Goal: Task Accomplishment & Management: Complete application form

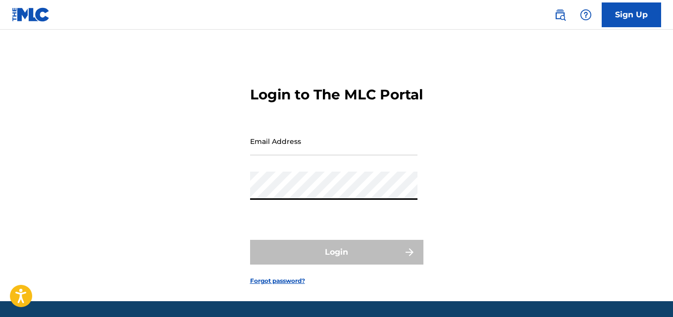
type input "[EMAIL_ADDRESS][DOMAIN_NAME]"
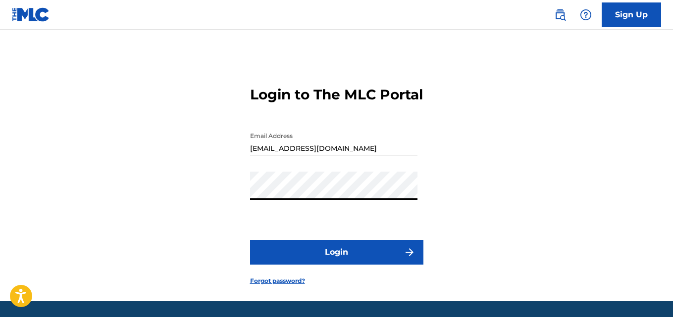
click at [321, 265] on button "Login" at bounding box center [336, 252] width 173 height 25
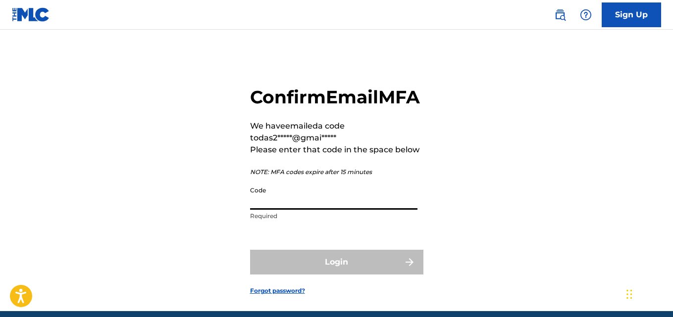
click at [276, 210] on input "Code" at bounding box center [333, 196] width 167 height 28
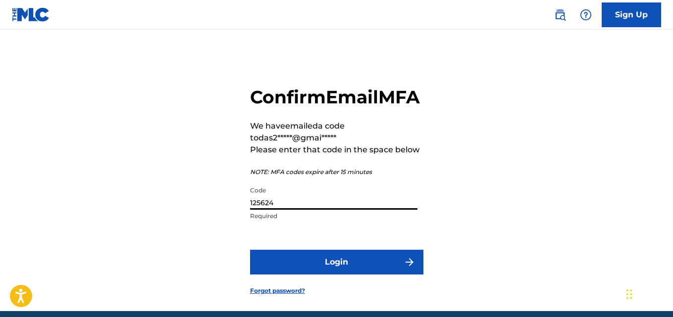
type input "125624"
click at [364, 275] on button "Login" at bounding box center [336, 262] width 173 height 25
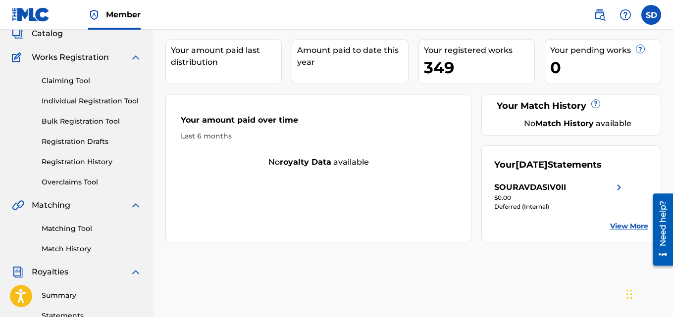
scroll to position [53, 0]
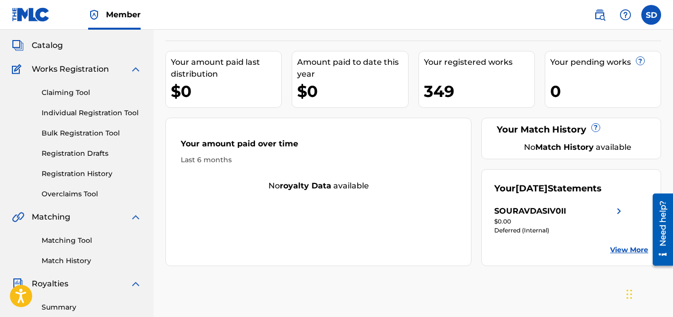
click at [104, 115] on link "Individual Registration Tool" at bounding box center [92, 113] width 100 height 10
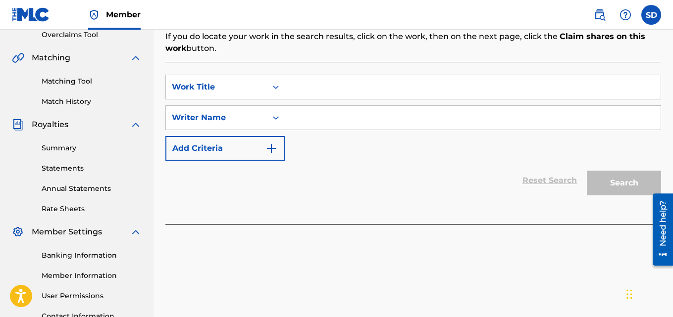
scroll to position [213, 0]
click at [64, 184] on link "Annual Statements" at bounding box center [92, 188] width 100 height 10
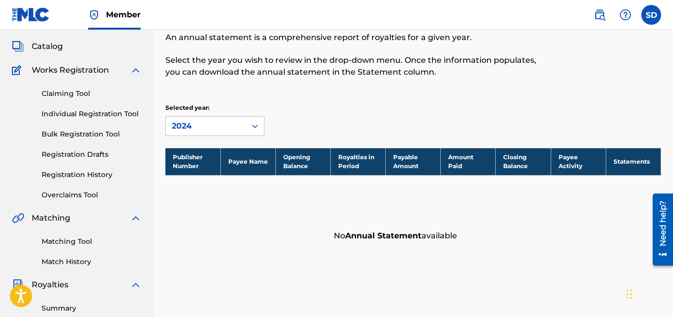
scroll to position [33, 0]
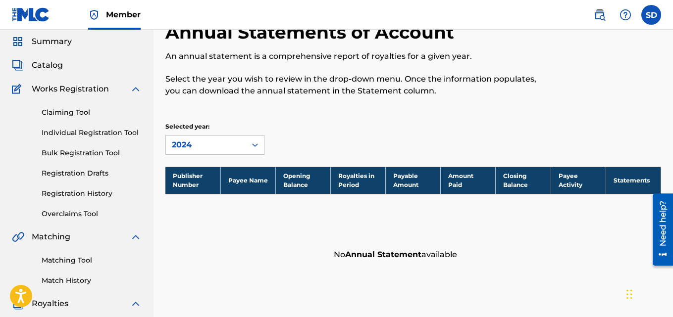
click at [79, 197] on link "Registration History" at bounding box center [92, 194] width 100 height 10
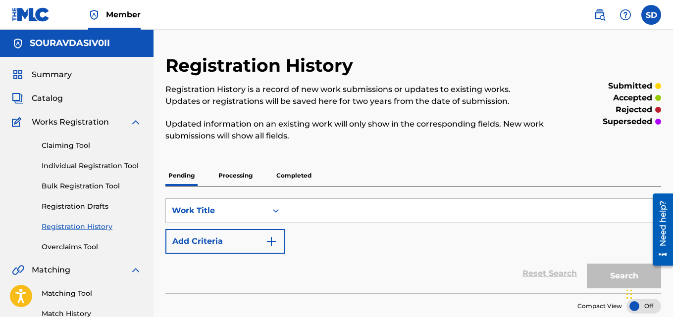
click at [241, 181] on p "Processing" at bounding box center [235, 175] width 40 height 21
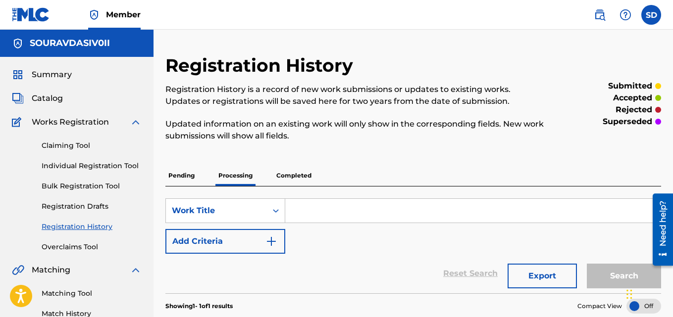
click at [65, 160] on div "Claiming Tool Individual Registration Tool Bulk Registration Tool Registration …" at bounding box center [77, 190] width 130 height 124
click at [65, 163] on link "Individual Registration Tool" at bounding box center [92, 166] width 100 height 10
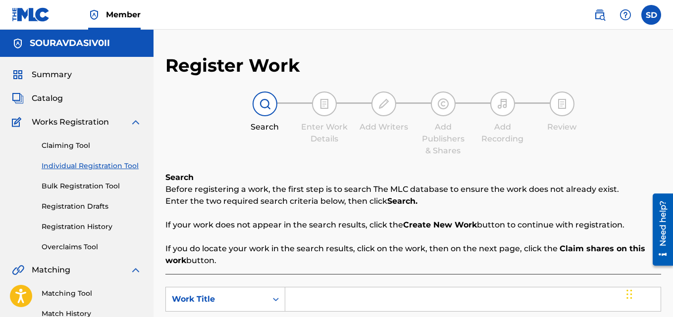
click at [324, 300] on input "Search Form" at bounding box center [472, 300] width 375 height 24
paste input "Better life"
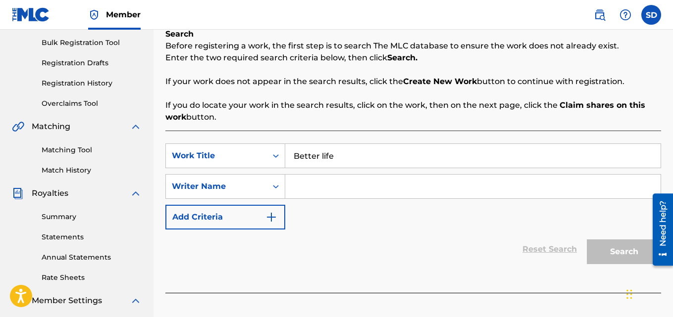
type input "Better life"
click at [329, 188] on input "Search Form" at bounding box center [472, 187] width 375 height 24
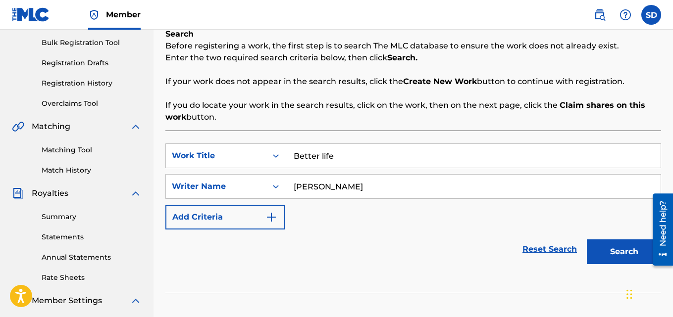
type input "[PERSON_NAME]"
click at [587, 240] on button "Search" at bounding box center [624, 252] width 74 height 25
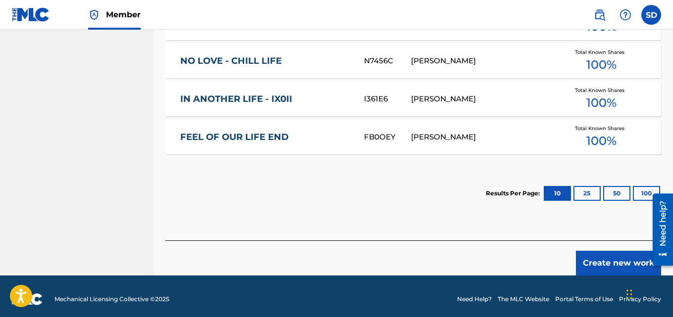
click at [610, 256] on button "Create new work" at bounding box center [618, 263] width 85 height 25
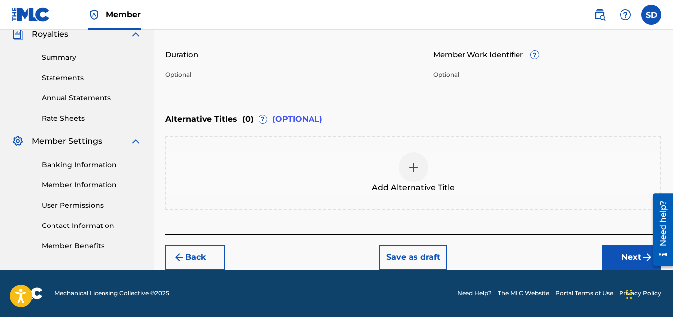
scroll to position [303, 0]
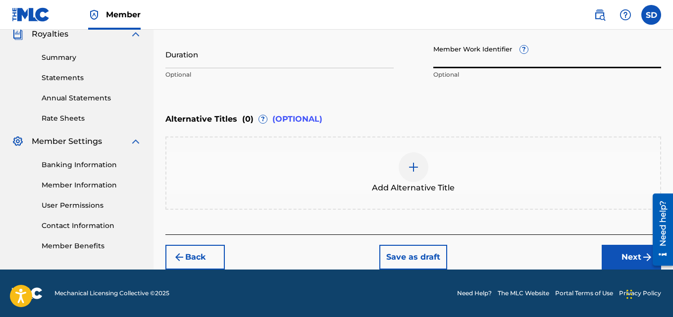
click at [493, 54] on input "Member Work Identifier ?" at bounding box center [547, 54] width 228 height 28
paste input "932188941"
type input "932188941"
click at [614, 256] on button "Next" at bounding box center [631, 257] width 59 height 25
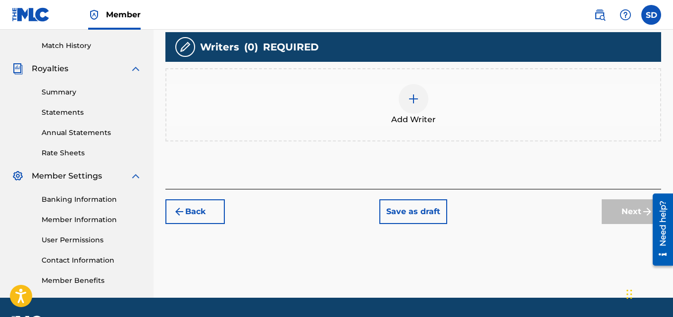
scroll to position [271, 0]
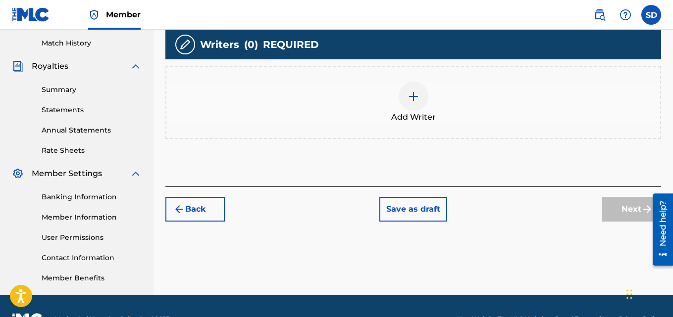
click at [411, 103] on div at bounding box center [414, 97] width 30 height 30
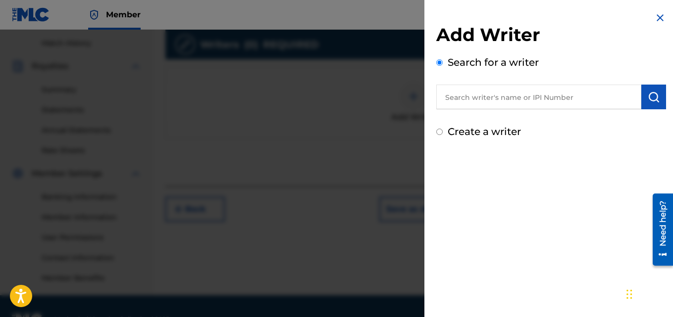
click at [511, 97] on input "text" at bounding box center [538, 97] width 205 height 25
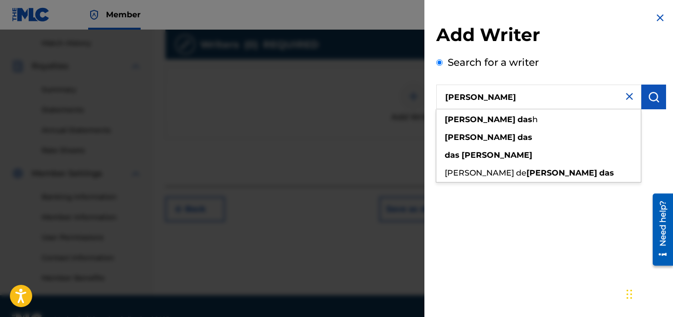
type input "[PERSON_NAME]"
click at [651, 93] on img "submit" at bounding box center [654, 97] width 12 height 12
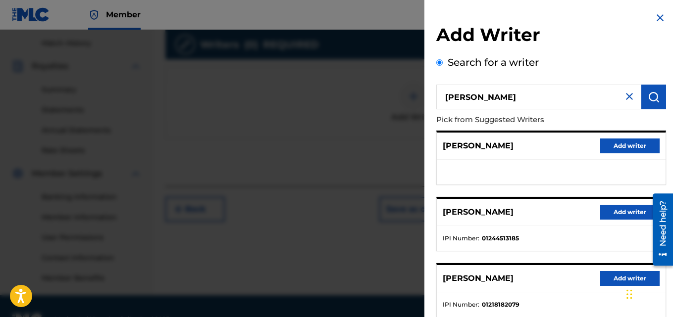
click at [627, 210] on button "Add writer" at bounding box center [629, 212] width 59 height 15
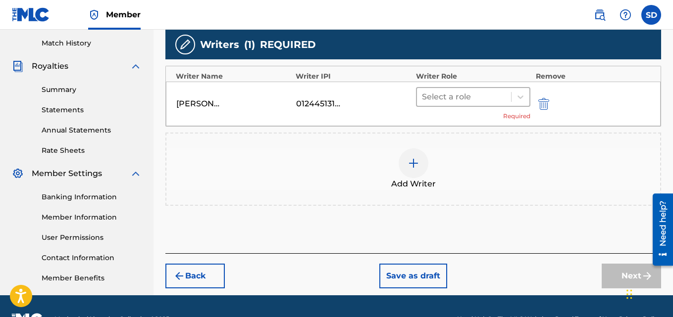
click at [461, 90] on div at bounding box center [464, 97] width 85 height 14
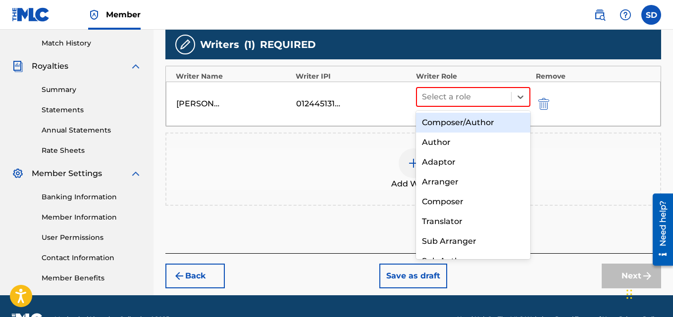
click at [445, 128] on div "Composer/Author" at bounding box center [473, 123] width 115 height 20
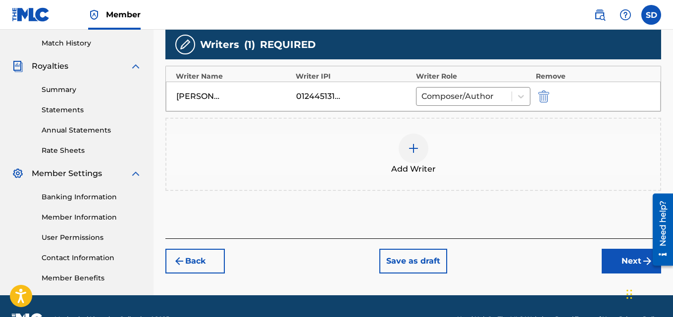
click at [610, 265] on button "Next" at bounding box center [631, 261] width 59 height 25
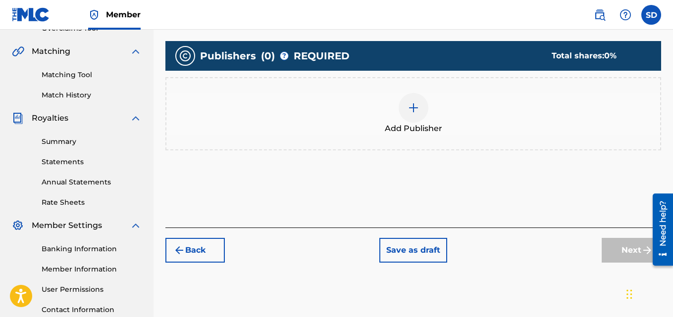
scroll to position [229, 0]
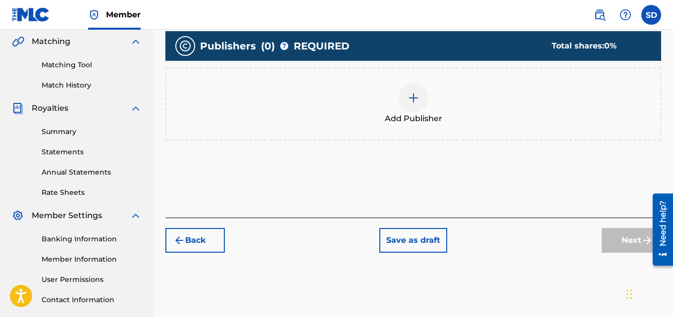
click at [412, 95] on img at bounding box center [414, 98] width 12 height 12
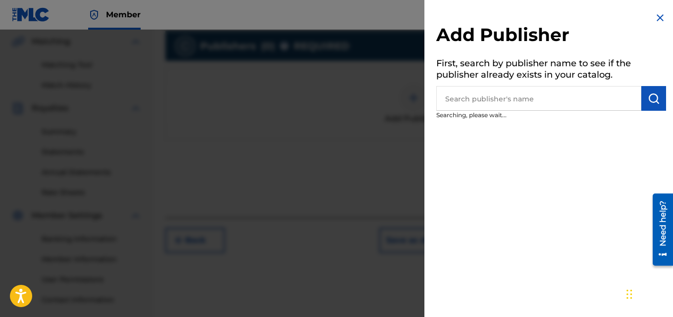
click at [552, 88] on input "text" at bounding box center [538, 98] width 205 height 25
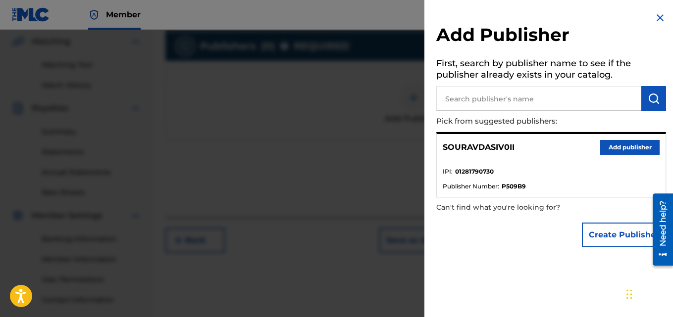
click at [614, 150] on button "Add publisher" at bounding box center [629, 147] width 59 height 15
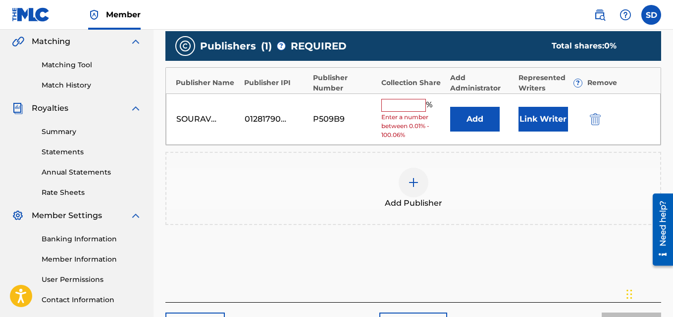
click at [400, 104] on input "text" at bounding box center [403, 105] width 45 height 13
type input "100"
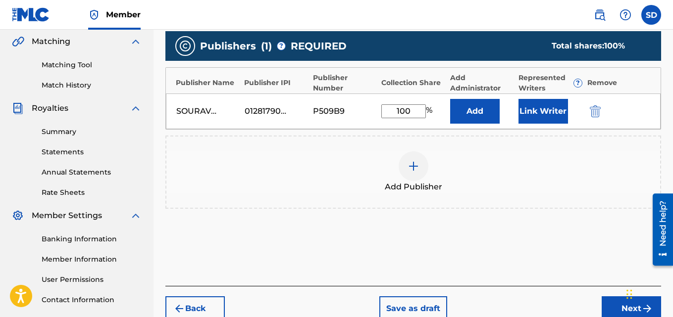
click at [546, 122] on button "Link Writer" at bounding box center [543, 111] width 50 height 25
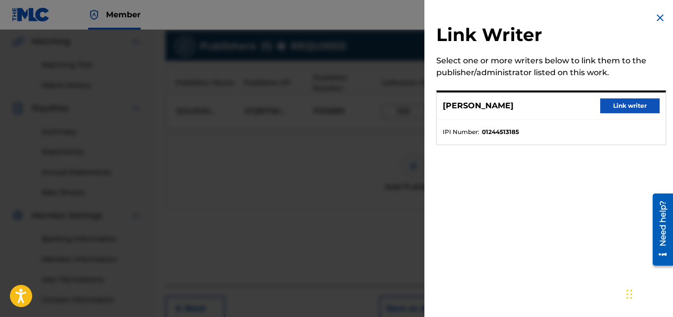
click at [639, 110] on button "Link writer" at bounding box center [629, 106] width 59 height 15
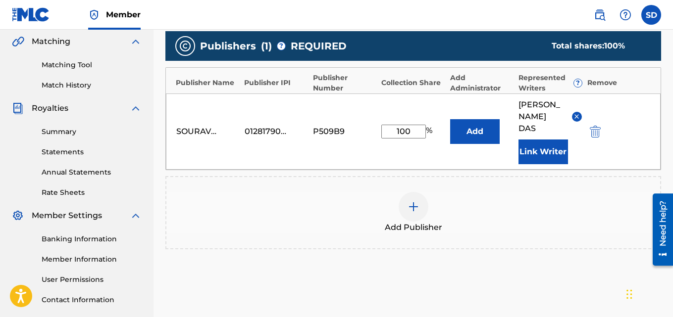
scroll to position [309, 0]
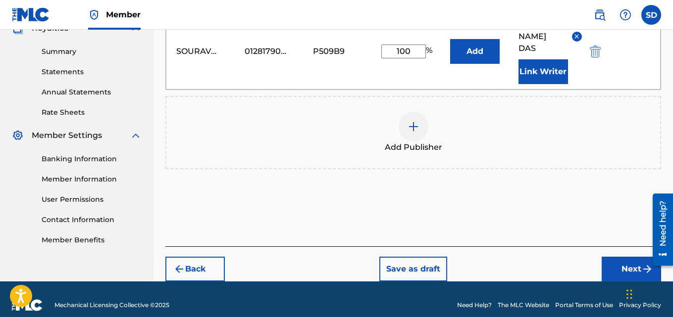
drag, startPoint x: 676, startPoint y: 136, endPoint x: 3, endPoint y: 60, distance: 677.2
click at [624, 257] on button "Next" at bounding box center [631, 269] width 59 height 25
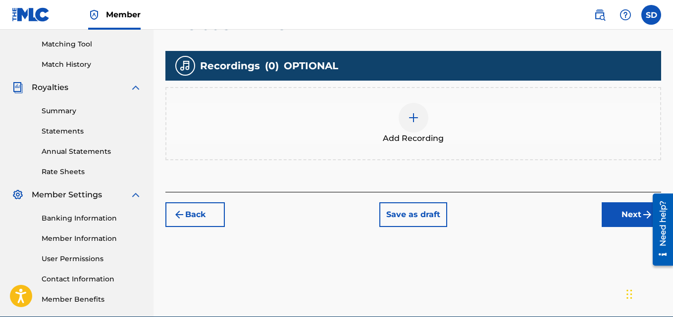
scroll to position [256, 0]
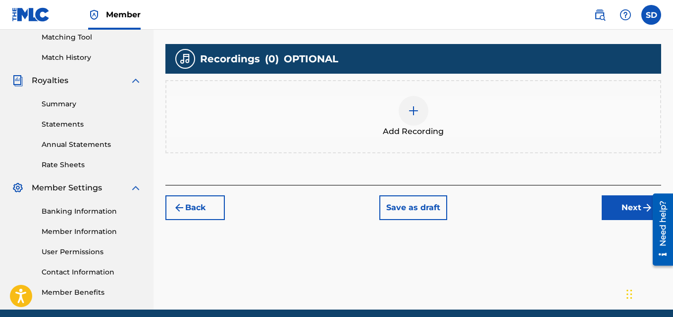
click at [414, 112] on img at bounding box center [414, 111] width 12 height 12
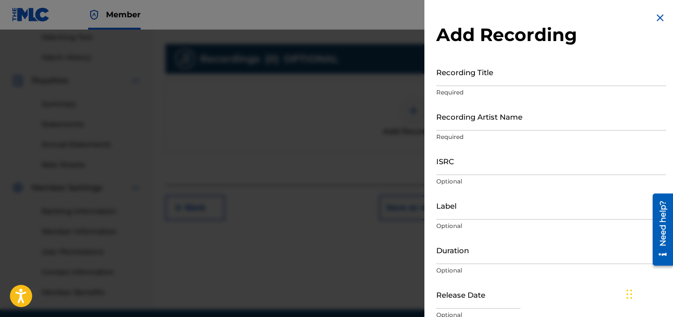
click at [495, 73] on input "Recording Title" at bounding box center [551, 72] width 230 height 28
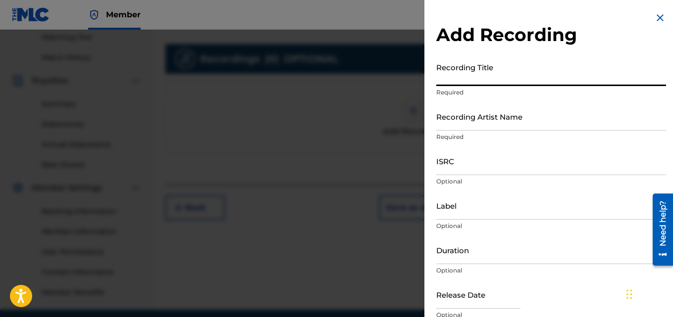
paste input "932188941"
type input "9"
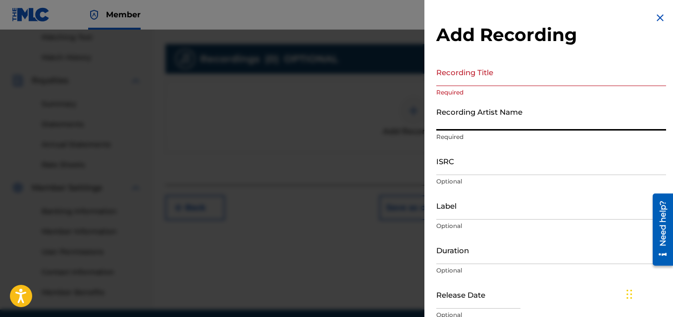
click at [471, 115] on input "Recording Artist Name" at bounding box center [551, 116] width 230 height 28
type input "[PERSON_NAME] (IX0II)"
click at [445, 208] on input "Label" at bounding box center [551, 206] width 230 height 28
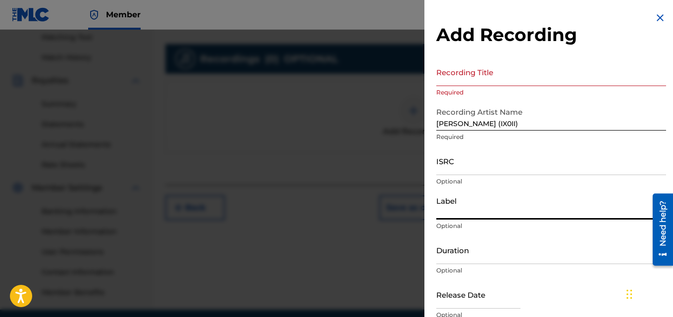
type input "IX0II"
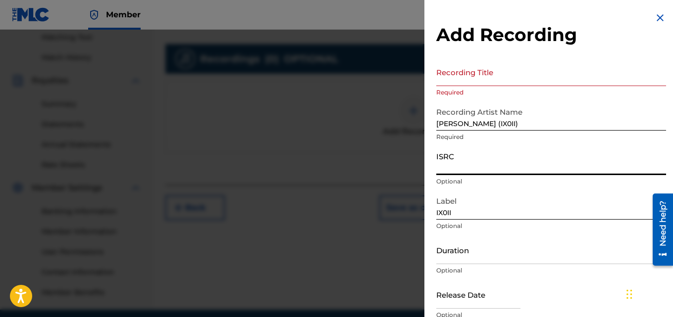
click at [455, 163] on input "ISRC" at bounding box center [551, 161] width 230 height 28
paste input "INI802559243"
type input "INI802559243"
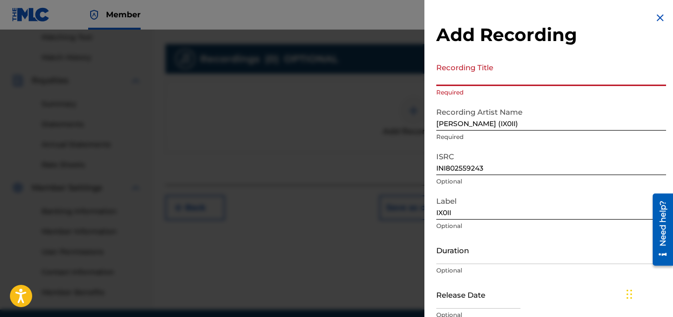
click at [459, 76] on input "Recording Title" at bounding box center [551, 72] width 230 height 28
paste input "Better life"
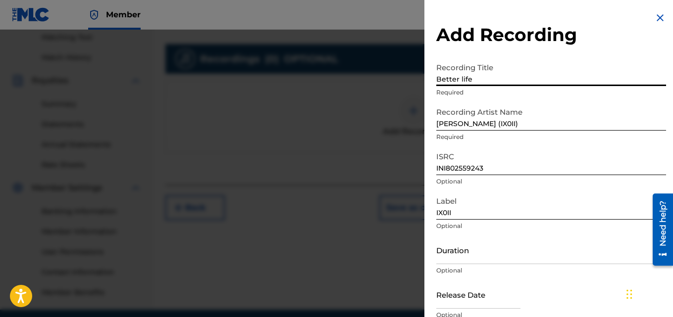
scroll to position [234, 0]
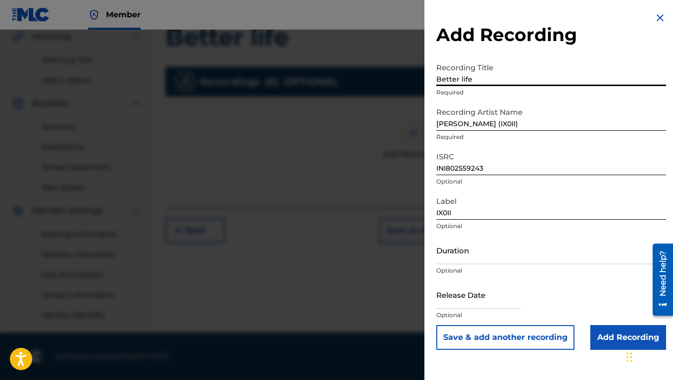
type input "Better life"
click at [607, 317] on input "Add Recording" at bounding box center [628, 337] width 76 height 25
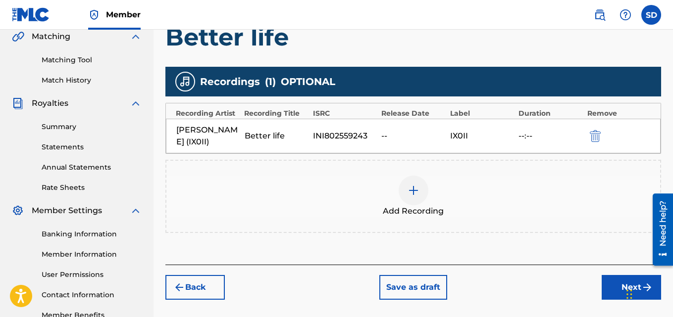
click at [607, 292] on button "Next" at bounding box center [631, 287] width 59 height 25
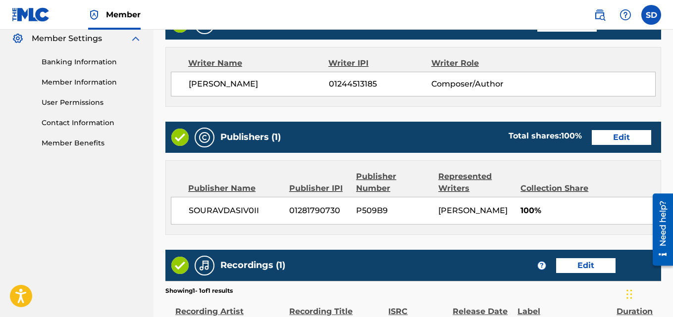
scroll to position [532, 0]
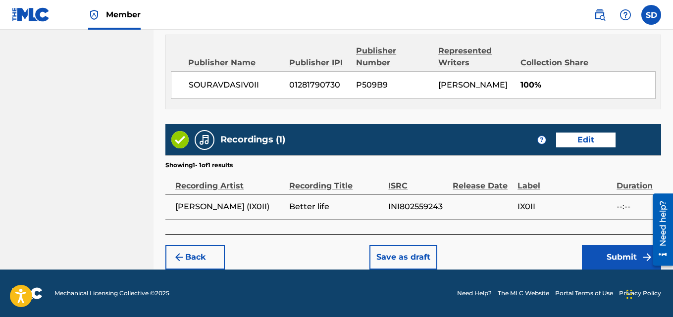
click at [599, 250] on button "Submit" at bounding box center [621, 257] width 79 height 25
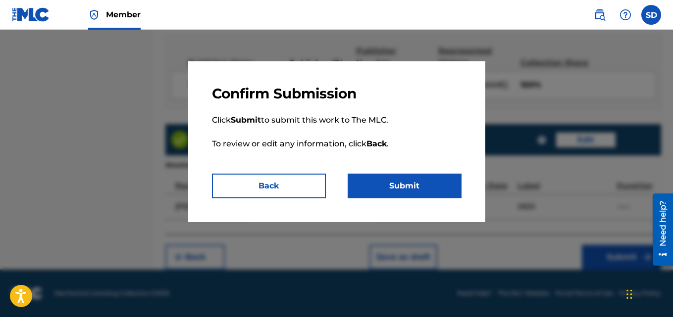
click at [433, 190] on button "Submit" at bounding box center [405, 186] width 114 height 25
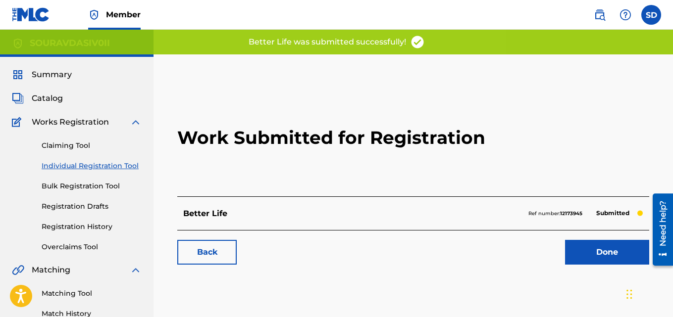
click at [86, 169] on link "Individual Registration Tool" at bounding box center [92, 166] width 100 height 10
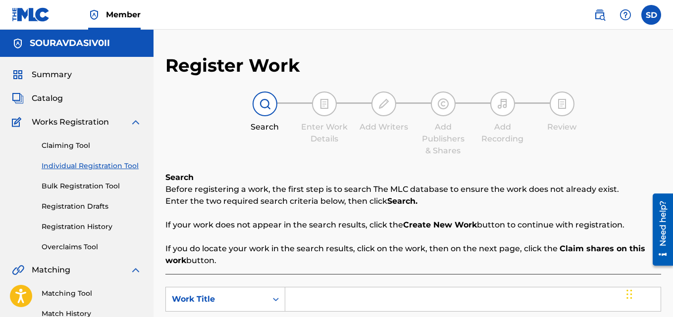
scroll to position [212, 0]
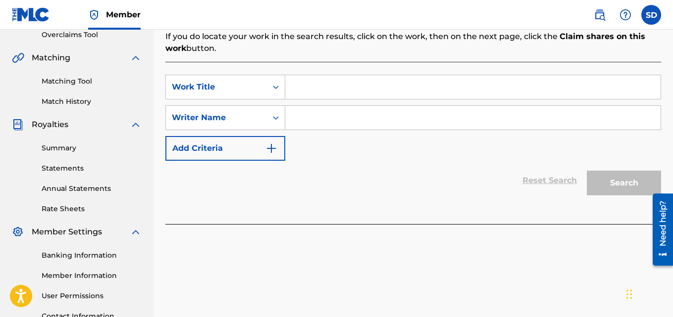
drag, startPoint x: 362, startPoint y: 122, endPoint x: 354, endPoint y: 103, distance: 20.6
click at [354, 103] on div "SearchWithCriteriab2043b88-dbf5-46a7-b76c-38a40de5d3ed Work Title SearchWithCri…" at bounding box center [413, 118] width 496 height 86
click at [341, 93] on input "Search Form" at bounding box center [472, 87] width 375 height 24
paste input "Increase Hight"
type input "Increase Hight"
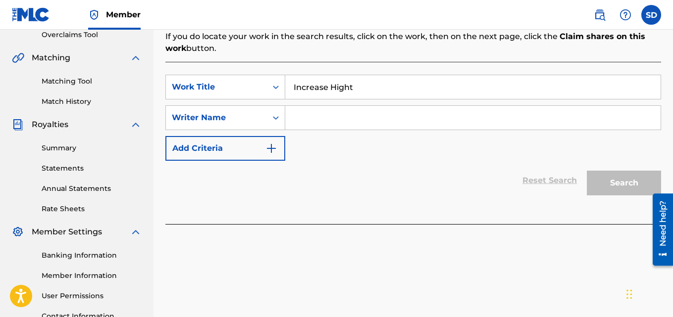
click at [318, 119] on input "Search Form" at bounding box center [472, 118] width 375 height 24
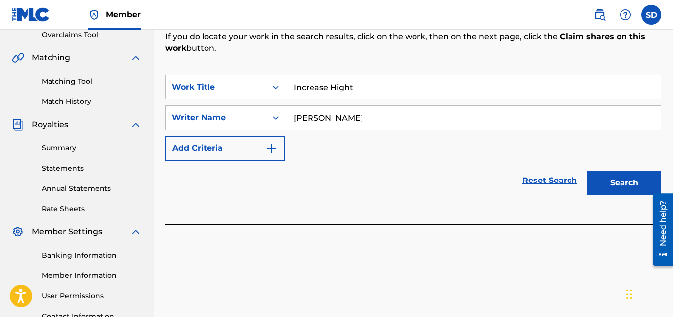
type input "[PERSON_NAME]"
click at [612, 190] on button "Search" at bounding box center [624, 183] width 74 height 25
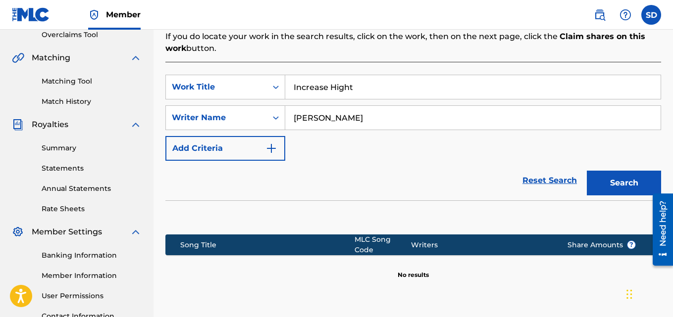
scroll to position [297, 0]
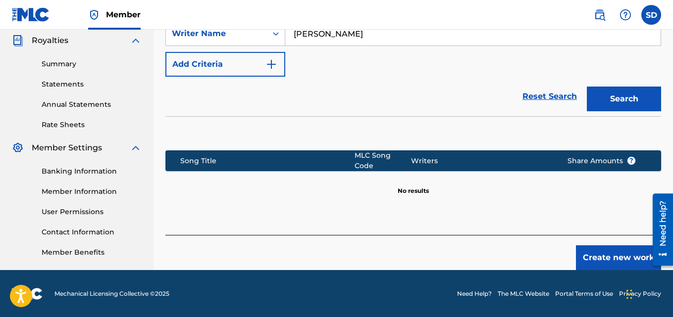
click at [611, 255] on button "Create new work" at bounding box center [618, 258] width 85 height 25
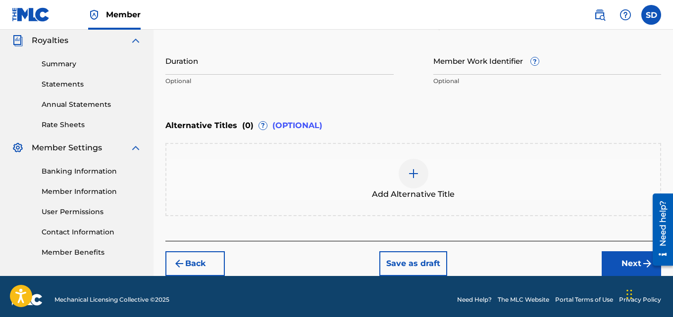
click at [458, 66] on input "Member Work Identifier ?" at bounding box center [547, 61] width 228 height 28
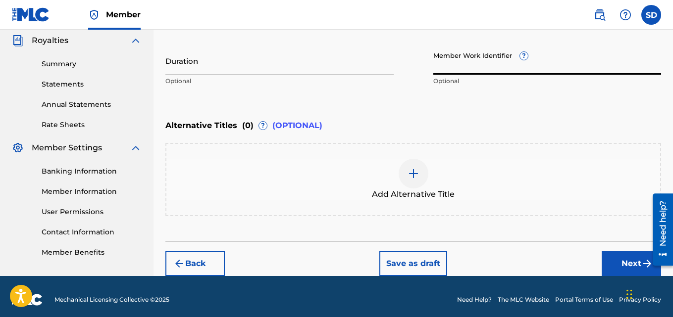
paste input "932188943"
type input "932188943"
click at [616, 261] on button "Next" at bounding box center [631, 264] width 59 height 25
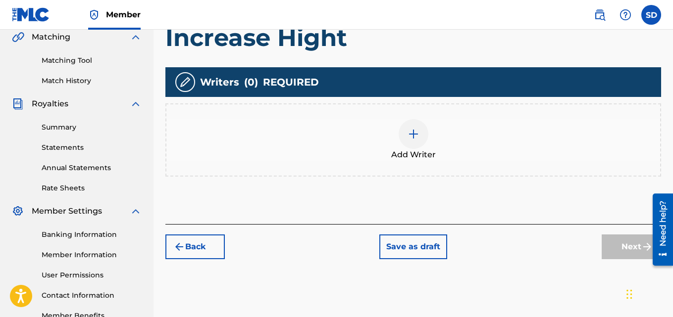
scroll to position [265, 0]
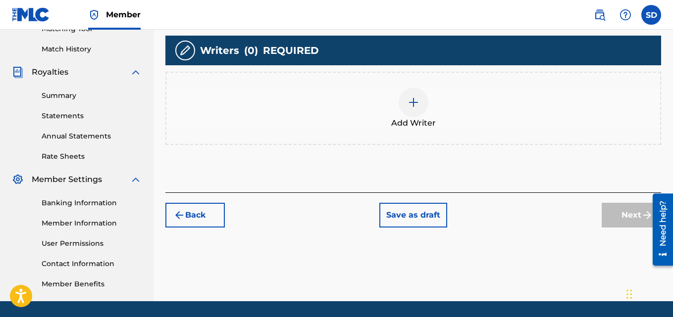
click at [410, 97] on img at bounding box center [414, 103] width 12 height 12
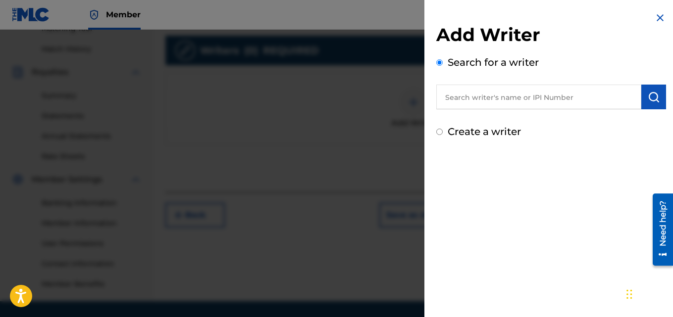
click at [523, 102] on input "text" at bounding box center [538, 97] width 205 height 25
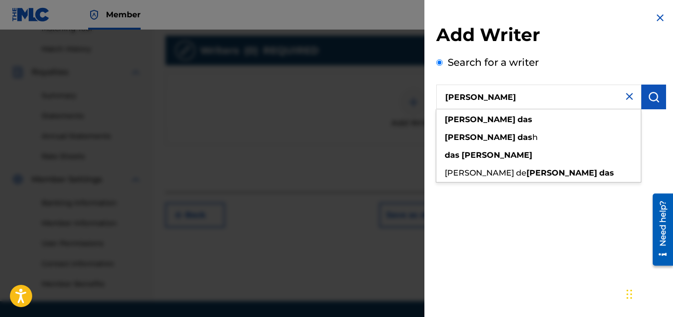
type input "[PERSON_NAME]"
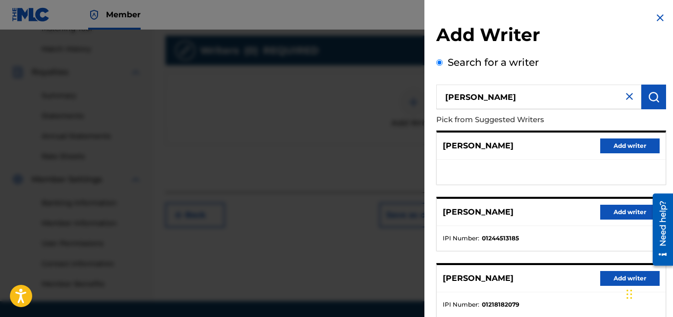
click at [616, 214] on button "Add writer" at bounding box center [629, 212] width 59 height 15
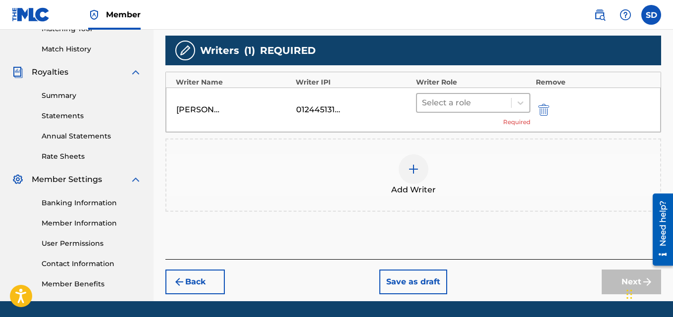
click at [435, 106] on div at bounding box center [464, 103] width 85 height 14
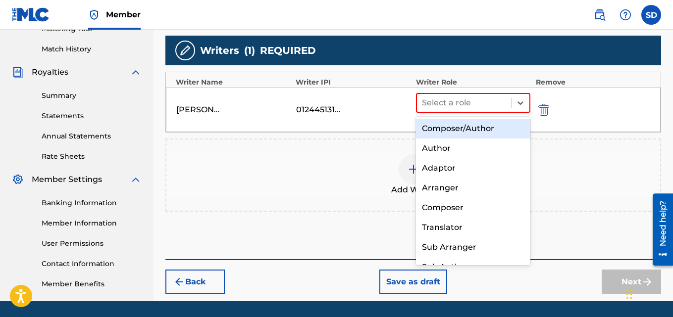
click at [448, 126] on div "Composer/Author" at bounding box center [473, 129] width 115 height 20
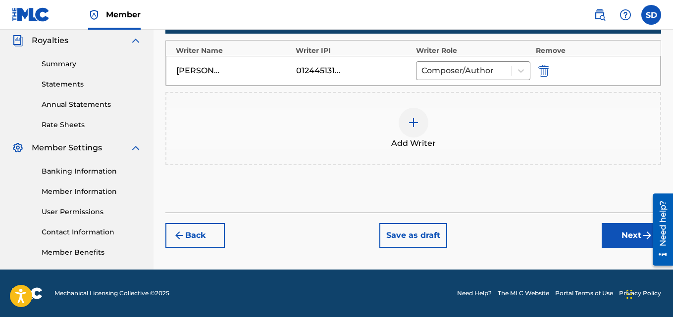
click at [618, 234] on button "Next" at bounding box center [631, 235] width 59 height 25
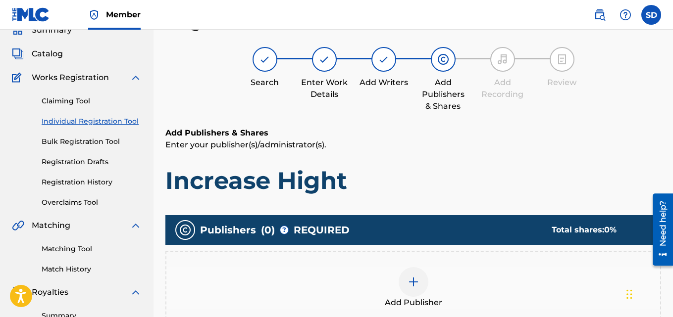
scroll to position [191, 0]
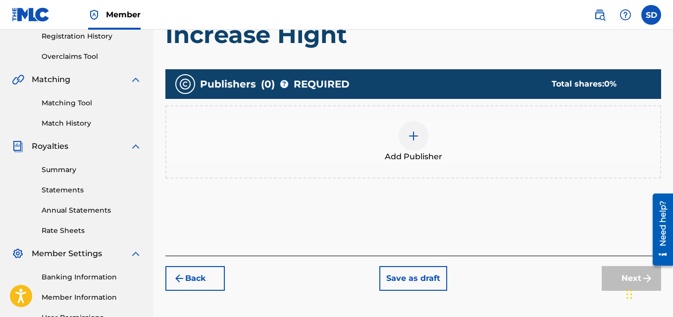
click at [414, 132] on img at bounding box center [414, 136] width 12 height 12
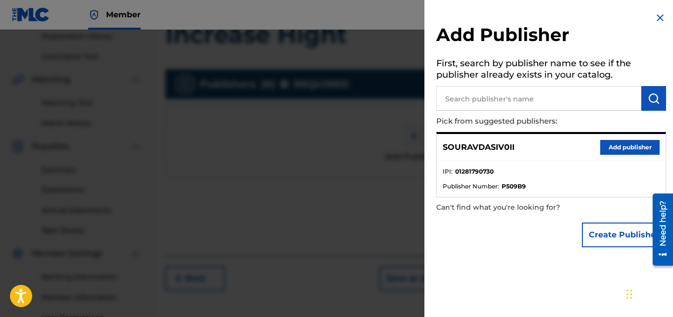
click at [626, 148] on button "Add publisher" at bounding box center [629, 147] width 59 height 15
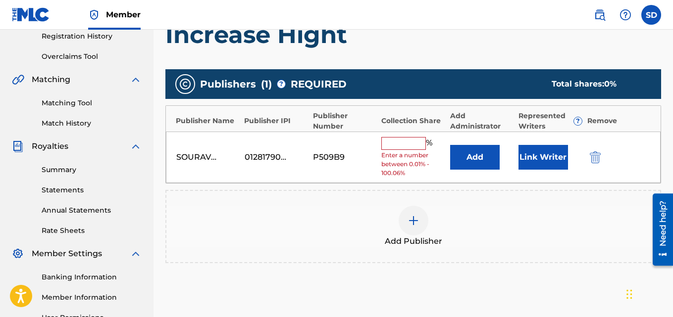
click at [394, 144] on input "text" at bounding box center [403, 143] width 45 height 13
type input "100"
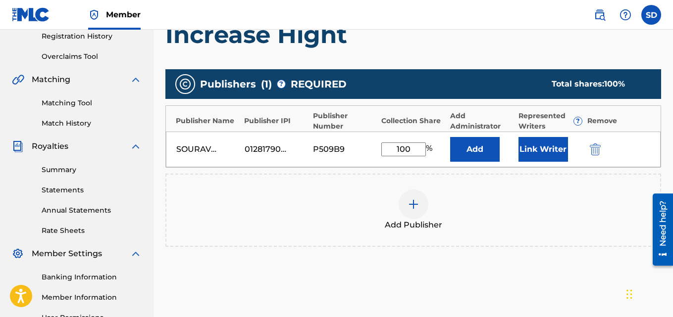
click at [534, 149] on button "Link Writer" at bounding box center [543, 149] width 50 height 25
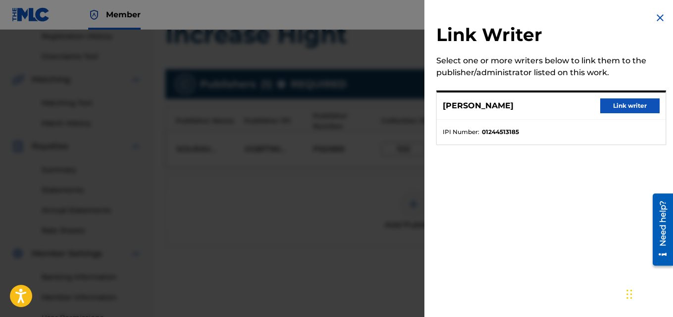
click at [632, 104] on button "Link writer" at bounding box center [629, 106] width 59 height 15
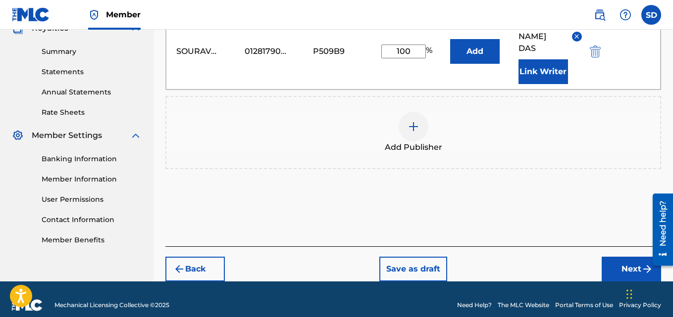
click at [608, 257] on button "Next" at bounding box center [631, 269] width 59 height 25
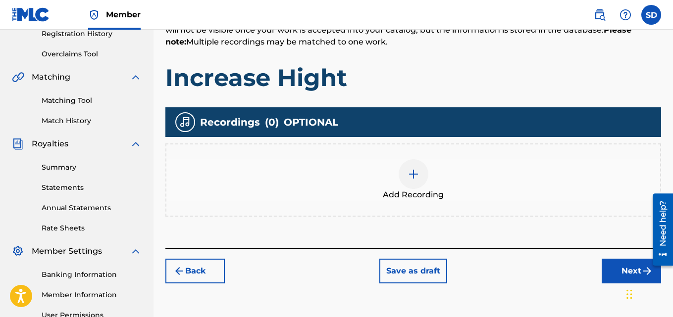
scroll to position [205, 0]
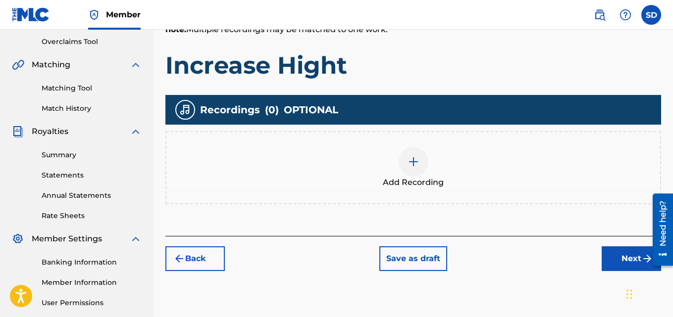
click at [424, 159] on div at bounding box center [414, 162] width 30 height 30
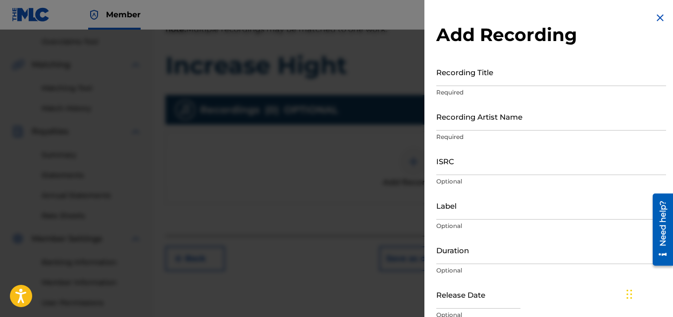
click at [491, 119] on input "Recording Artist Name" at bounding box center [551, 116] width 230 height 28
type input "[PERSON_NAME] (IX0II)"
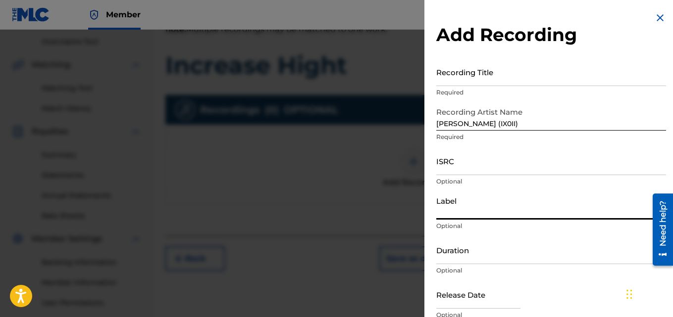
click at [462, 198] on input "Label" at bounding box center [551, 206] width 230 height 28
type input "IX0II"
click at [474, 160] on input "ISRC" at bounding box center [551, 161] width 230 height 28
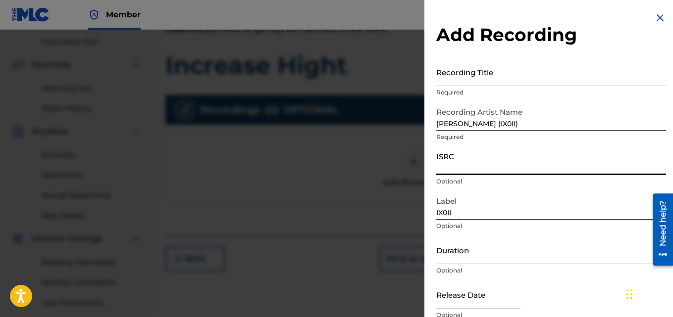
paste input "INI802560244"
type input "INI802560244"
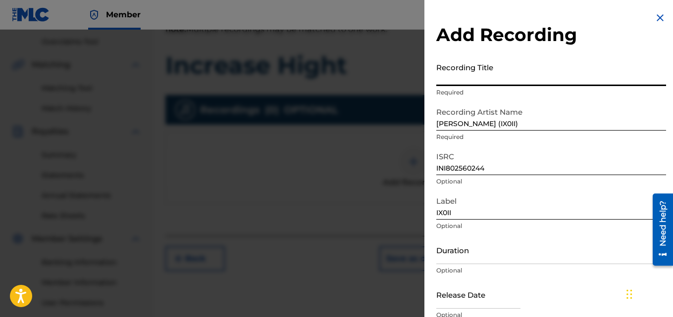
click at [509, 73] on input "Recording Title" at bounding box center [551, 72] width 230 height 28
paste input "Increase Hight"
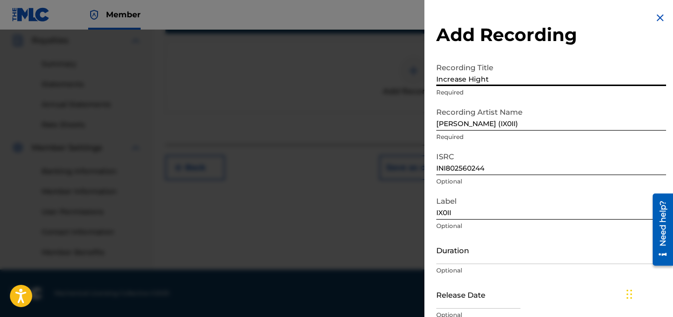
scroll to position [234, 0]
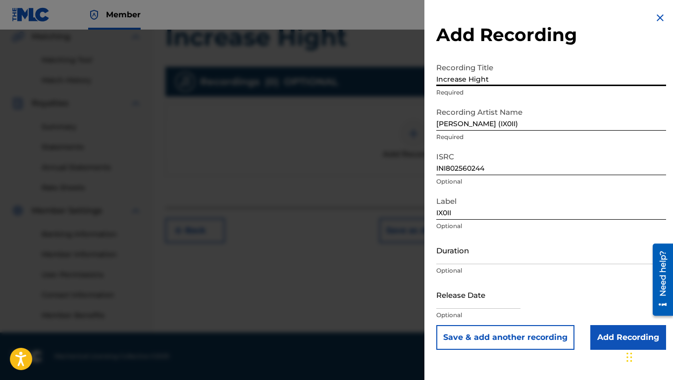
type input "Increase Hight"
click at [636, 317] on input "Add Recording" at bounding box center [628, 337] width 76 height 25
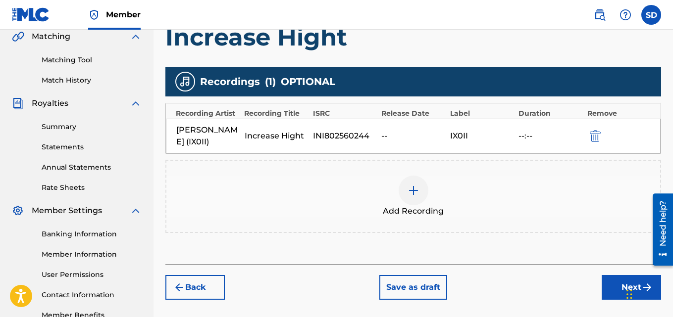
click at [609, 289] on button "Next" at bounding box center [631, 287] width 59 height 25
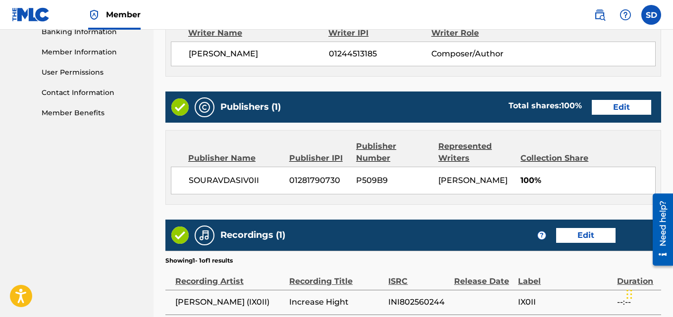
scroll to position [532, 0]
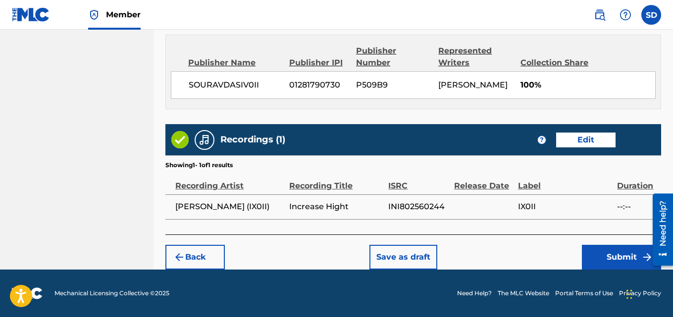
click at [602, 259] on button "Submit" at bounding box center [621, 257] width 79 height 25
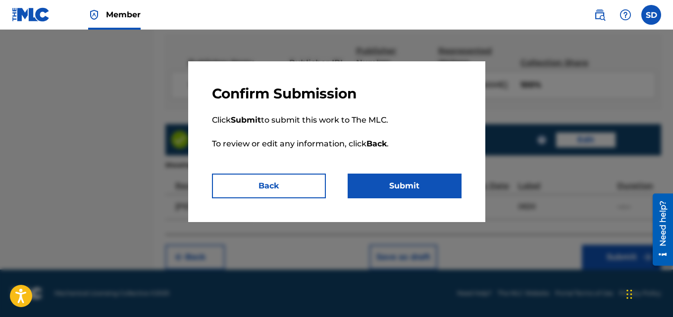
click at [424, 176] on button "Submit" at bounding box center [405, 186] width 114 height 25
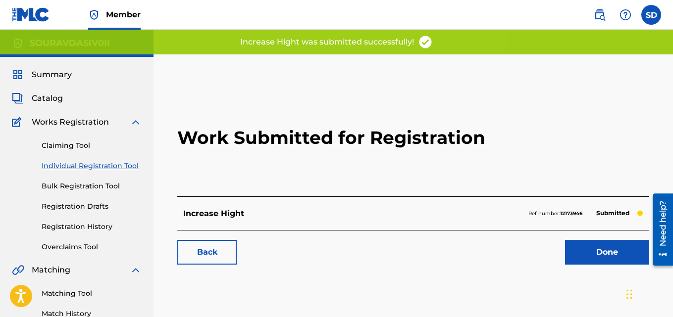
click at [86, 167] on link "Individual Registration Tool" at bounding box center [92, 166] width 100 height 10
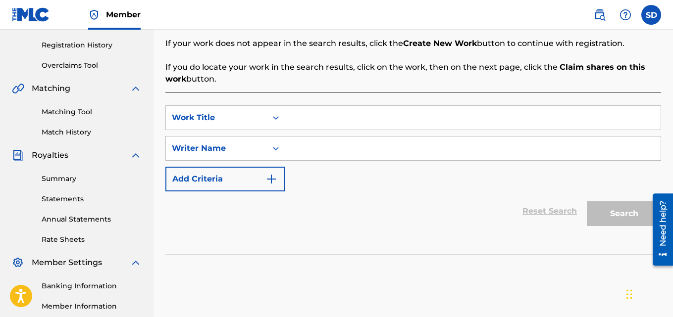
scroll to position [228, 0]
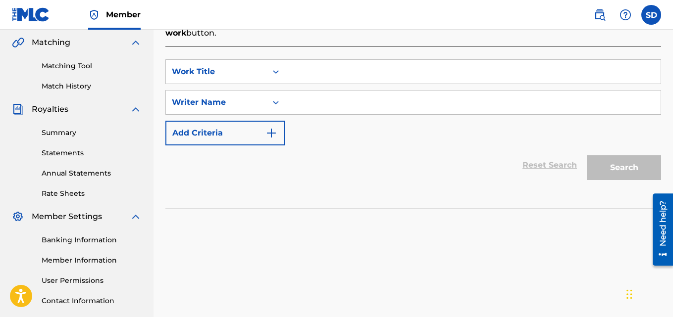
click at [307, 68] on input "Search Form" at bounding box center [472, 72] width 375 height 24
paste input "World Love"
type input "World Love"
click at [301, 94] on input "Search Form" at bounding box center [472, 103] width 375 height 24
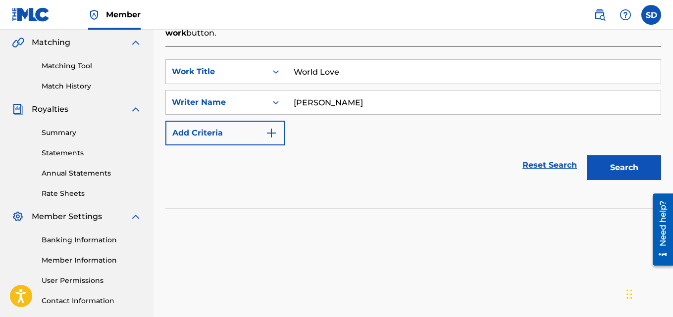
type input "[PERSON_NAME]"
click at [630, 167] on button "Search" at bounding box center [624, 167] width 74 height 25
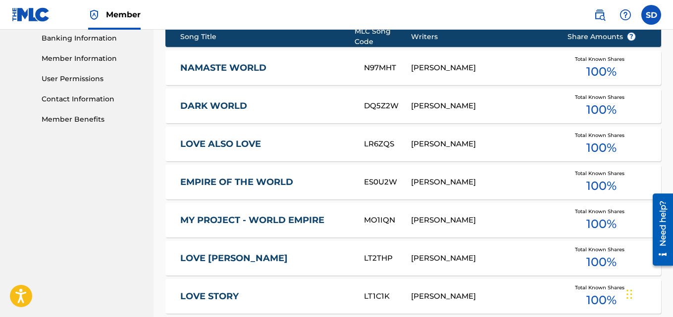
scroll to position [392, 0]
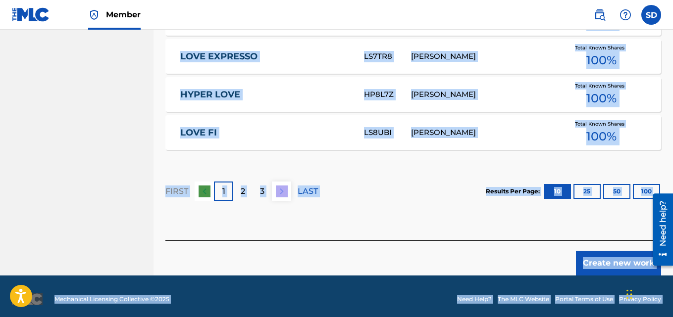
click at [606, 258] on button "Create new work" at bounding box center [618, 263] width 85 height 25
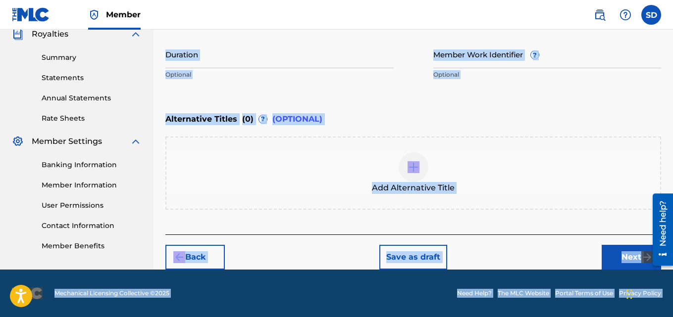
scroll to position [303, 0]
click at [584, 79] on p "Optional" at bounding box center [547, 74] width 228 height 9
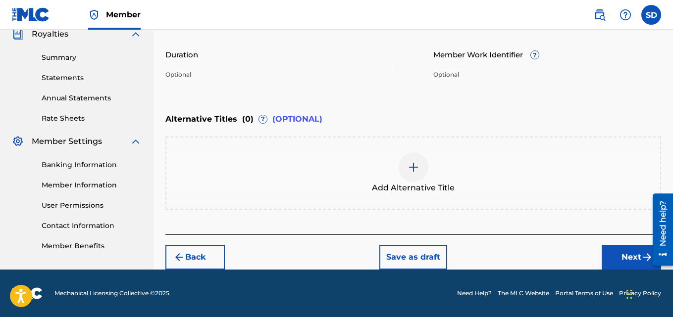
click at [622, 258] on button "Next" at bounding box center [631, 257] width 59 height 25
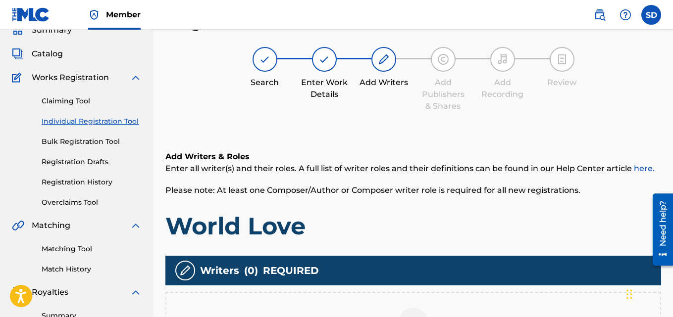
scroll to position [297, 0]
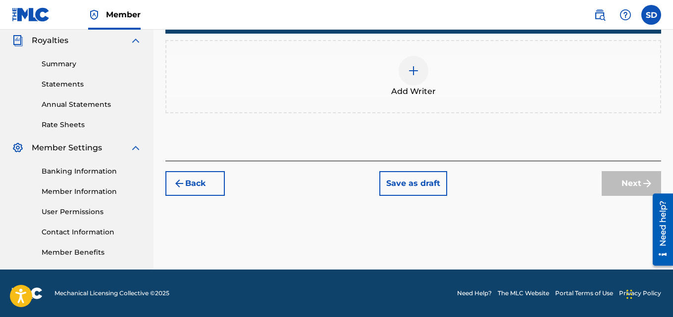
click at [417, 77] on div at bounding box center [414, 71] width 30 height 30
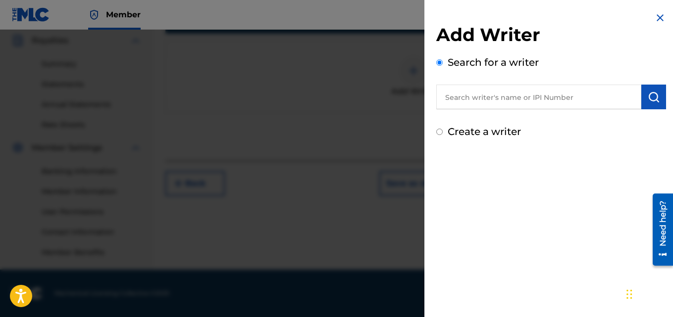
click at [656, 13] on img at bounding box center [660, 18] width 12 height 12
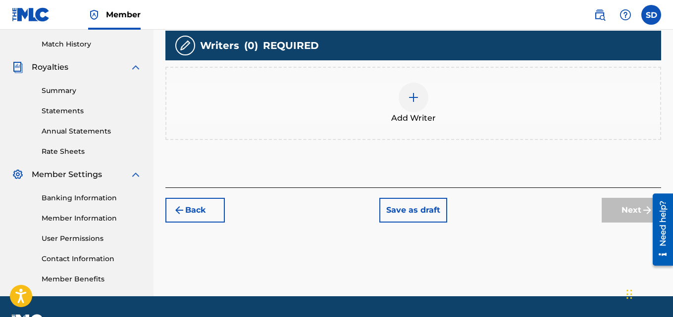
scroll to position [271, 0]
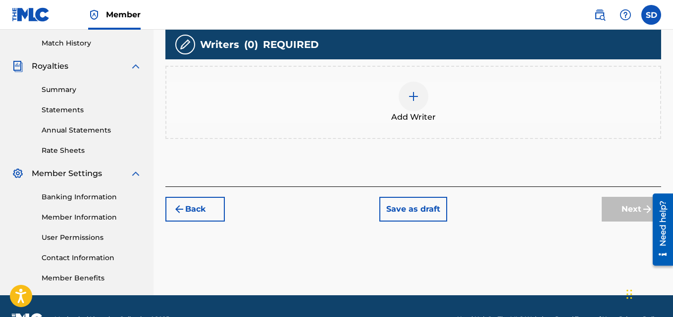
click at [205, 203] on button "Back" at bounding box center [194, 209] width 59 height 25
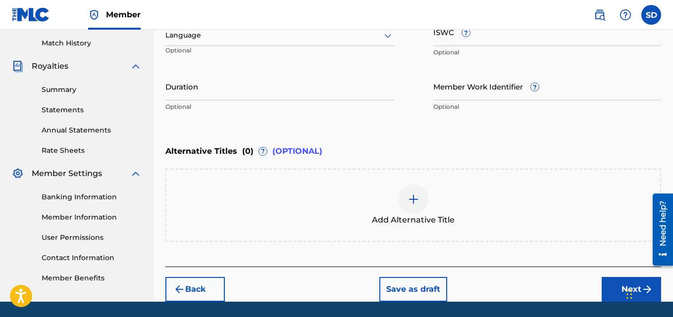
click at [440, 90] on input "Member Work Identifier ?" at bounding box center [547, 86] width 228 height 28
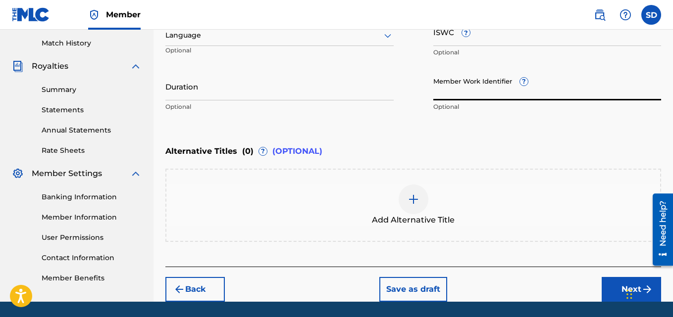
paste input "932188944"
type input "932188944"
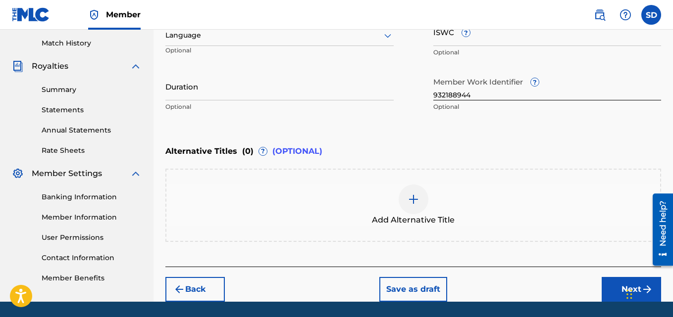
click at [610, 282] on button "Next" at bounding box center [631, 289] width 59 height 25
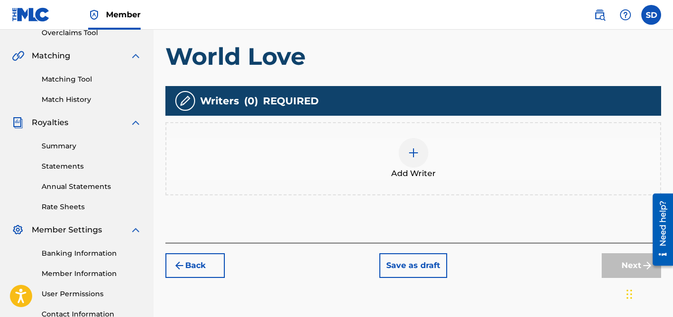
scroll to position [297, 0]
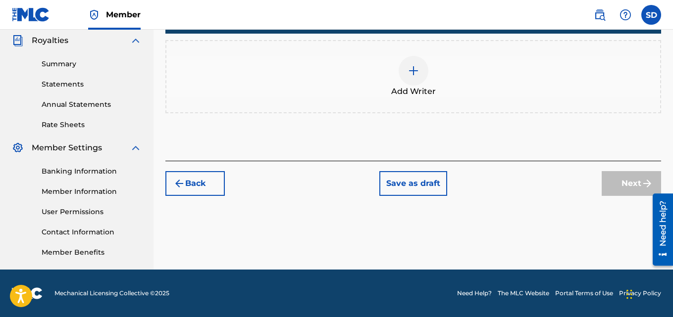
click at [425, 76] on div at bounding box center [414, 71] width 30 height 30
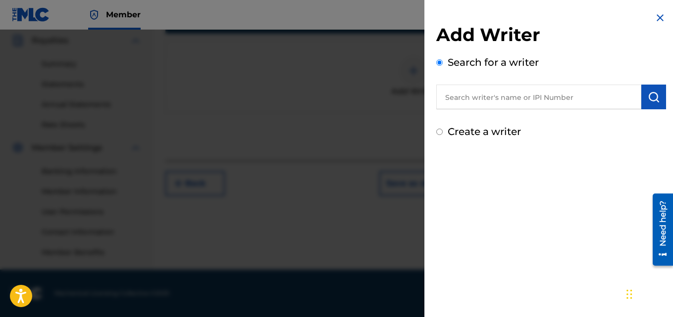
click at [525, 90] on input "text" at bounding box center [538, 97] width 205 height 25
click at [511, 100] on input "text" at bounding box center [538, 97] width 205 height 25
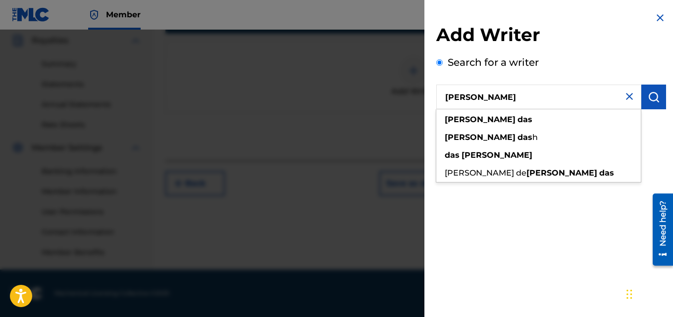
type input "[PERSON_NAME]"
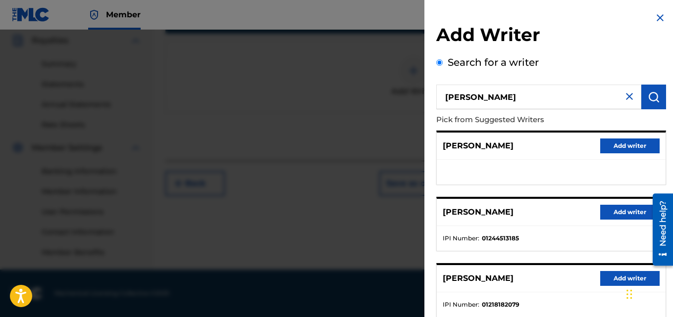
click at [621, 209] on button "Add writer" at bounding box center [629, 212] width 59 height 15
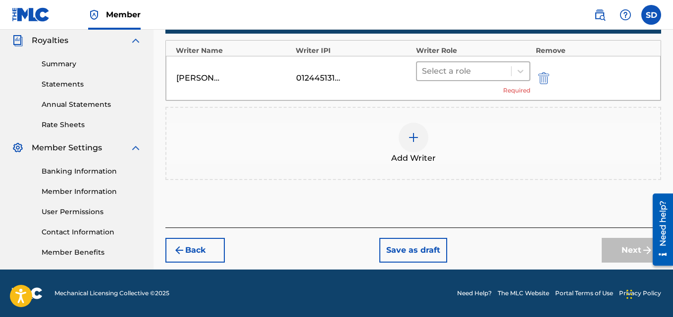
click at [483, 63] on div "Select a role" at bounding box center [464, 71] width 95 height 18
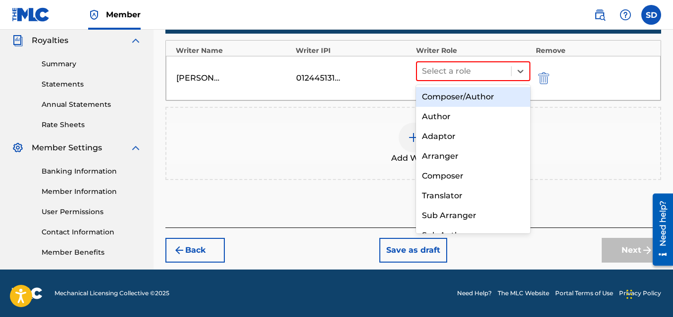
click at [467, 96] on div "Composer/Author" at bounding box center [473, 97] width 115 height 20
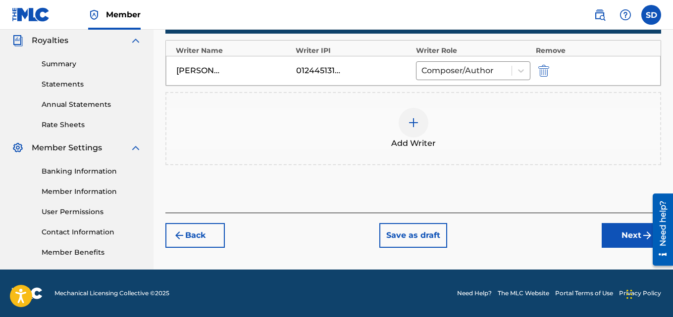
click at [614, 237] on button "Next" at bounding box center [631, 235] width 59 height 25
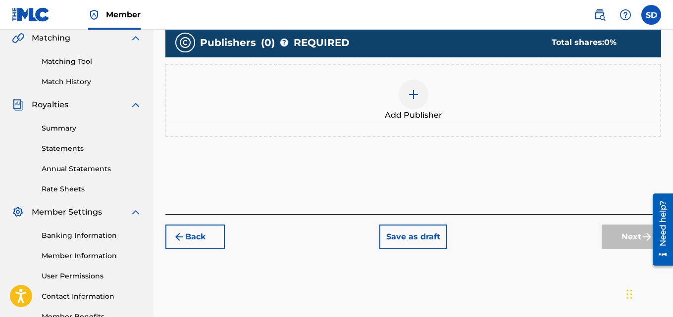
scroll to position [240, 0]
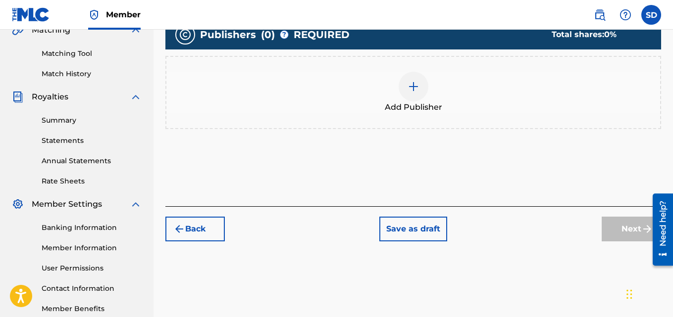
click at [417, 84] on img at bounding box center [414, 87] width 12 height 12
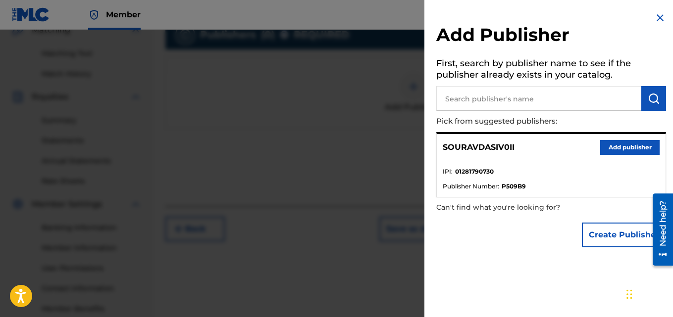
click at [624, 144] on button "Add publisher" at bounding box center [629, 147] width 59 height 15
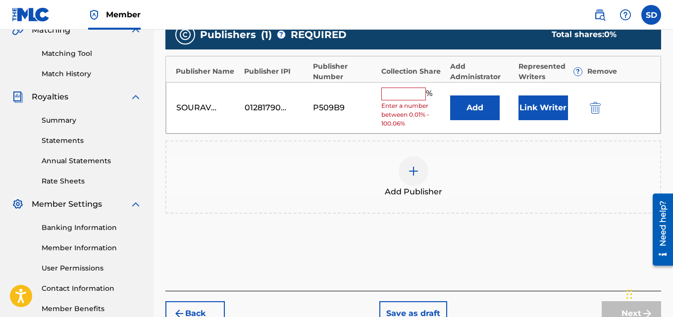
click at [388, 98] on input "text" at bounding box center [403, 94] width 45 height 13
type input "100"
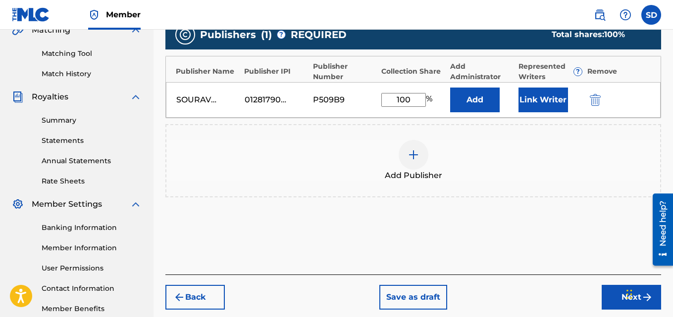
click at [529, 103] on button "Link Writer" at bounding box center [543, 100] width 50 height 25
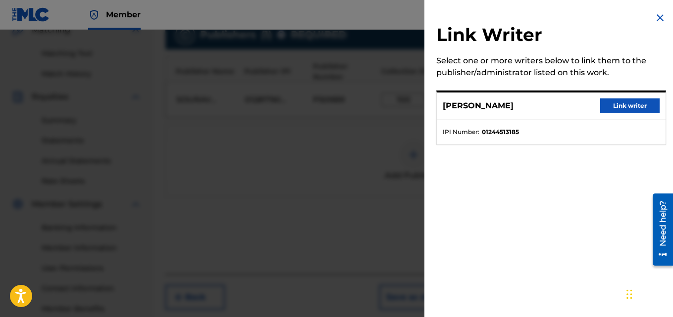
click at [628, 111] on button "Link writer" at bounding box center [629, 106] width 59 height 15
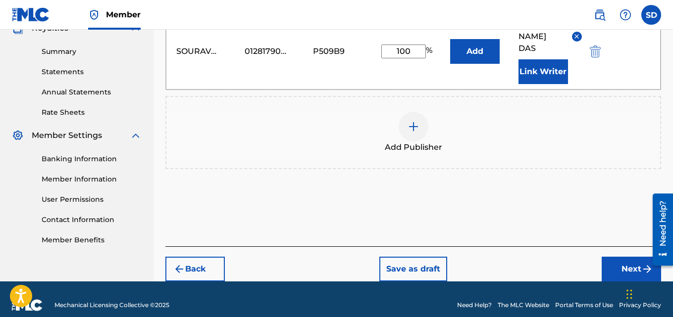
click at [616, 257] on button "Next" at bounding box center [631, 269] width 59 height 25
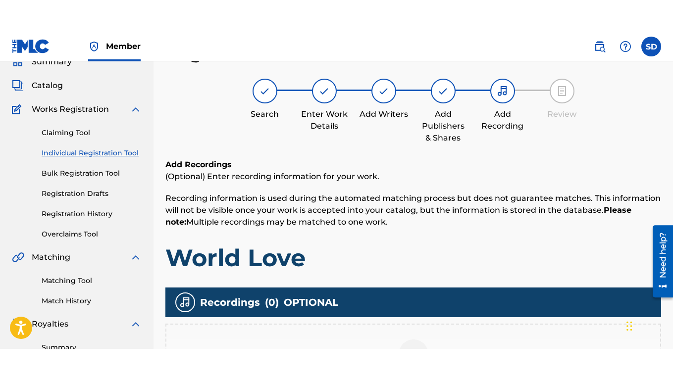
scroll to position [233, 0]
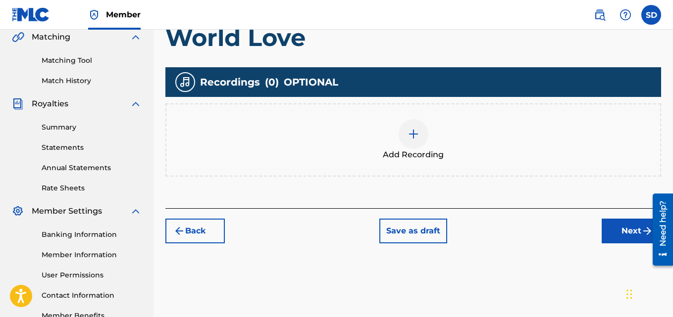
click at [411, 131] on img at bounding box center [414, 134] width 12 height 12
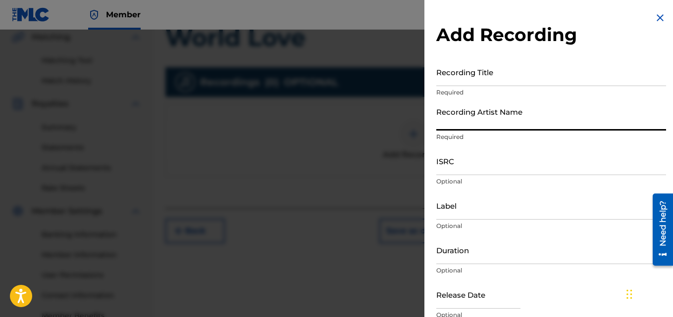
click at [512, 126] on input "Recording Artist Name" at bounding box center [551, 116] width 230 height 28
type input "[PERSON_NAME] (IX0II)"
click at [457, 203] on input "Label" at bounding box center [551, 206] width 230 height 28
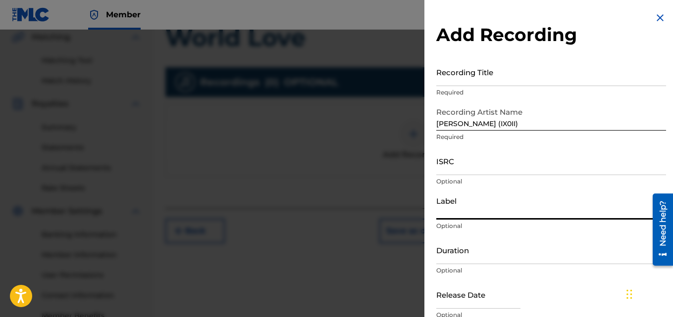
type input "IX0II"
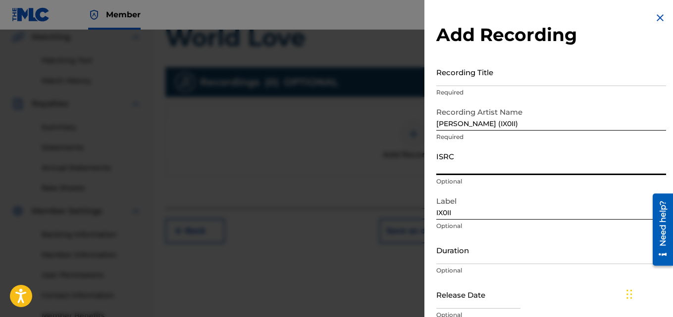
click at [463, 165] on input "ISRC" at bounding box center [551, 161] width 230 height 28
paste input "INI802561245"
type input "INI802561245"
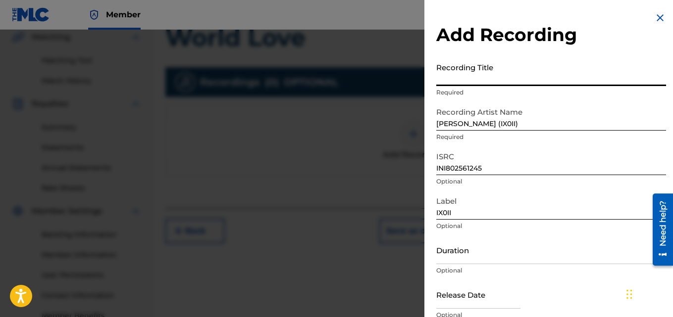
click at [471, 64] on input "Recording Title" at bounding box center [551, 72] width 230 height 28
paste input "World Love"
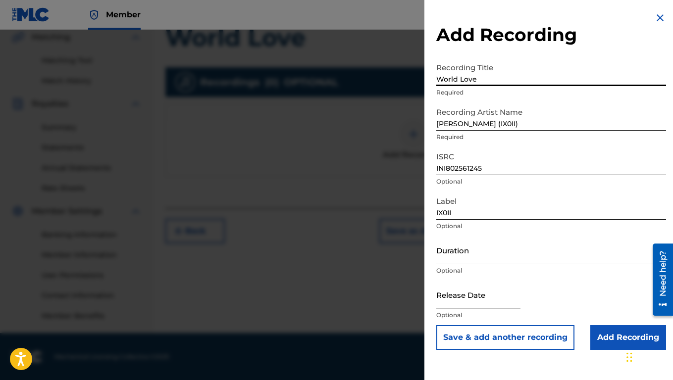
type input "World Love"
click at [616, 317] on input "Add Recording" at bounding box center [628, 337] width 76 height 25
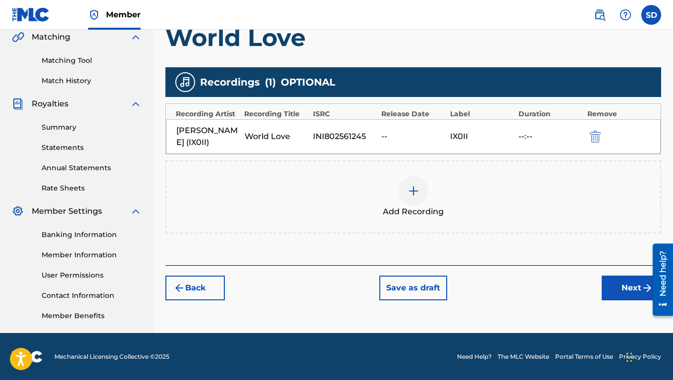
click at [620, 286] on button "Next" at bounding box center [631, 288] width 59 height 25
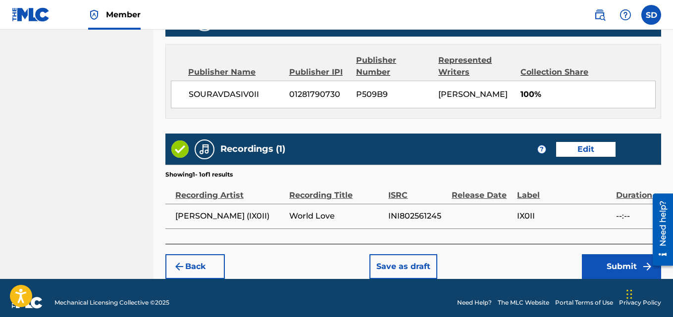
scroll to position [532, 0]
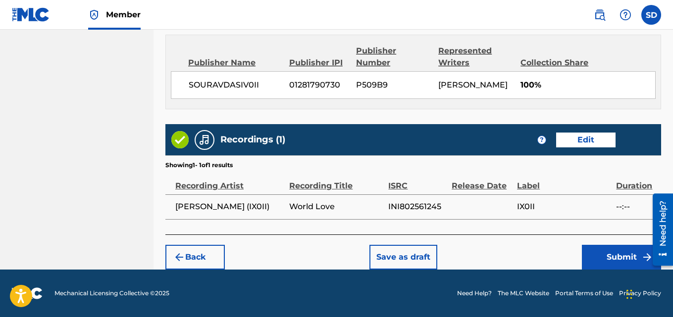
click at [613, 257] on button "Submit" at bounding box center [621, 257] width 79 height 25
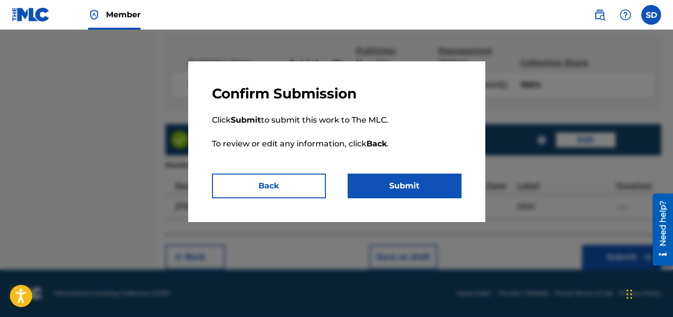
click at [418, 190] on button "Submit" at bounding box center [405, 186] width 114 height 25
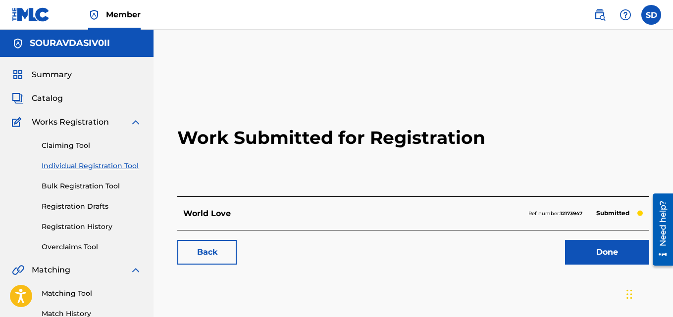
click at [97, 166] on link "Individual Registration Tool" at bounding box center [92, 166] width 100 height 10
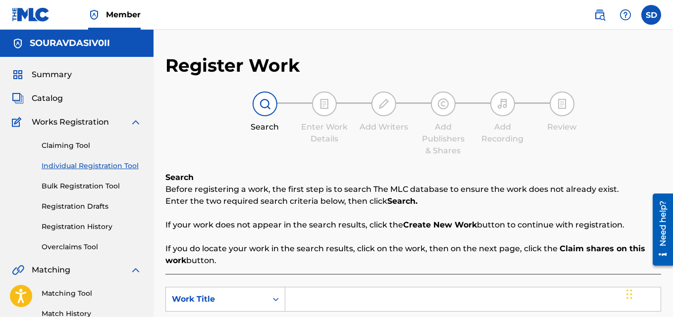
scroll to position [116, 0]
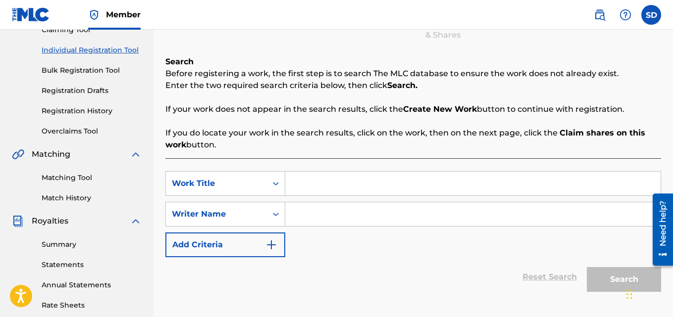
click at [388, 190] on input "Search Form" at bounding box center [472, 184] width 375 height 24
paste input "Fab"
type input "Fab"
click at [307, 212] on input "Search Form" at bounding box center [472, 215] width 375 height 24
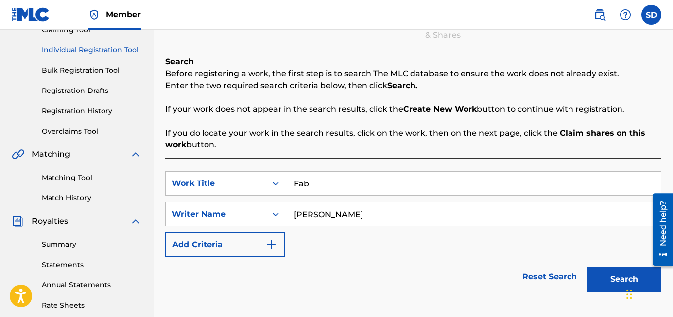
type input "[PERSON_NAME]"
click at [620, 272] on button "Search" at bounding box center [624, 279] width 74 height 25
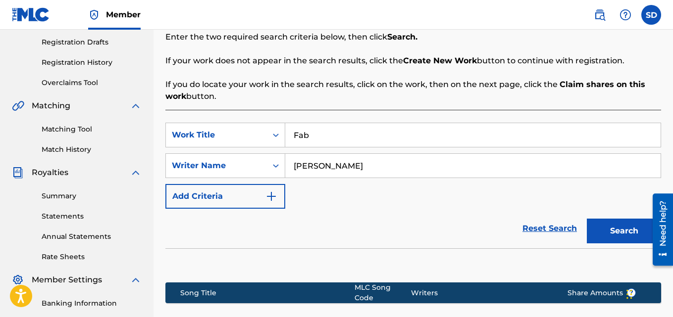
scroll to position [261, 0]
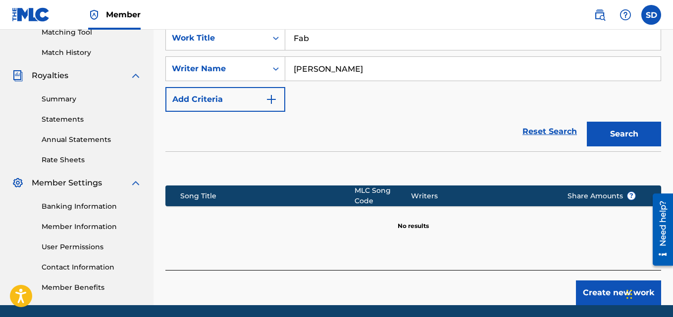
click at [591, 291] on button "Create new work" at bounding box center [618, 293] width 85 height 25
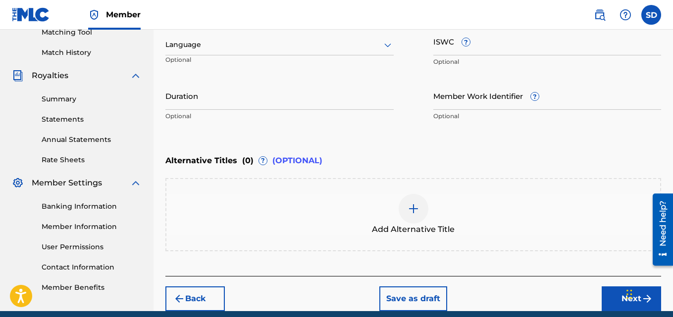
click at [455, 93] on input "Member Work Identifier ?" at bounding box center [547, 96] width 228 height 28
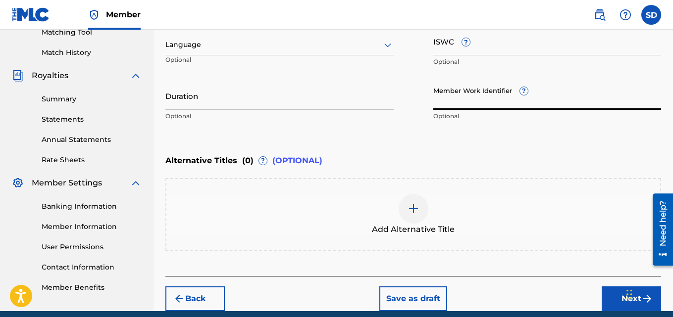
paste input "932249590"
type input "932249590"
click at [607, 297] on button "Next" at bounding box center [631, 299] width 59 height 25
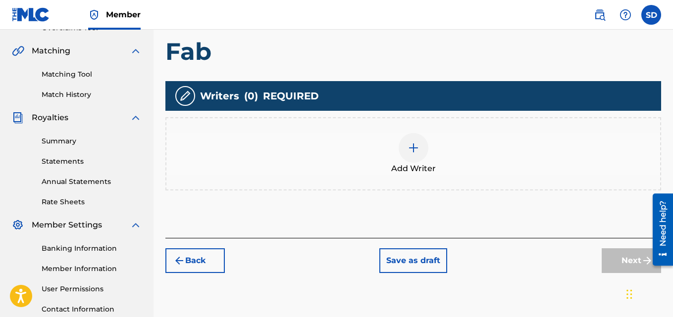
scroll to position [244, 0]
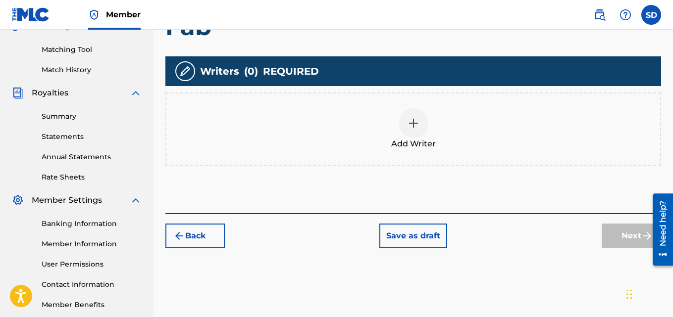
click at [417, 118] on img at bounding box center [414, 123] width 12 height 12
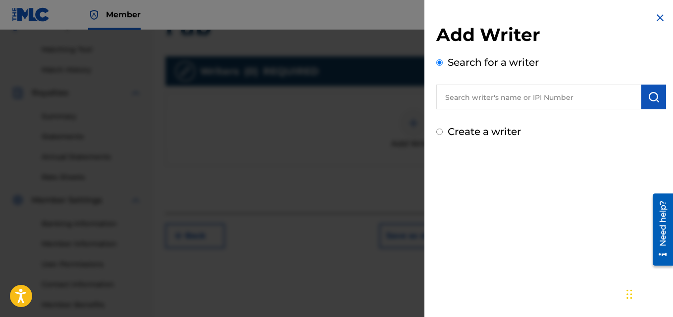
click at [505, 93] on input "text" at bounding box center [538, 97] width 205 height 25
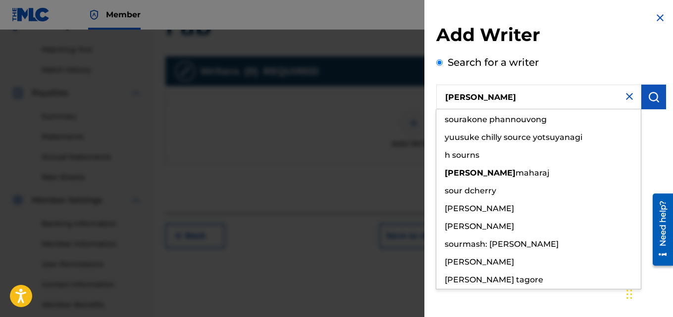
type input "[PERSON_NAME]"
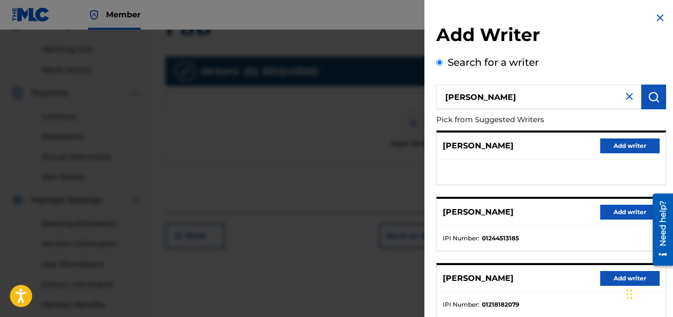
click at [620, 214] on button "Add writer" at bounding box center [629, 212] width 59 height 15
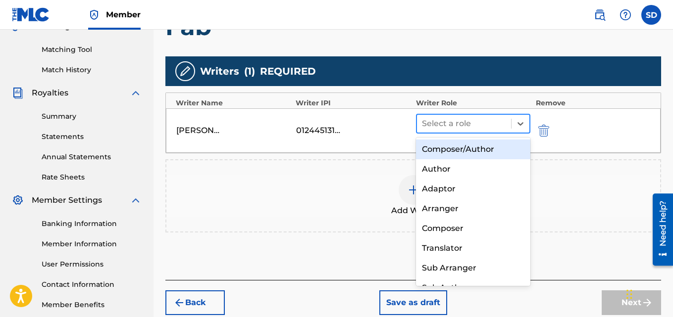
click at [431, 117] on div at bounding box center [464, 124] width 85 height 14
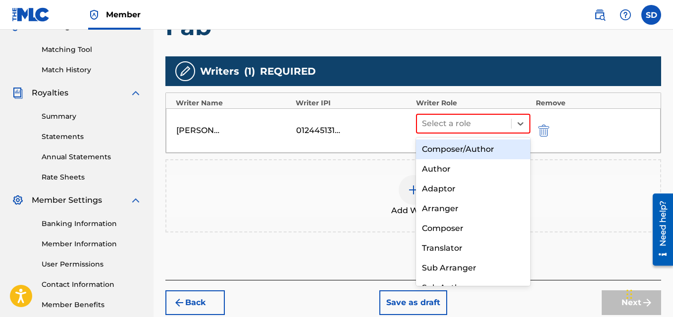
click at [455, 152] on div "Composer/Author" at bounding box center [473, 150] width 115 height 20
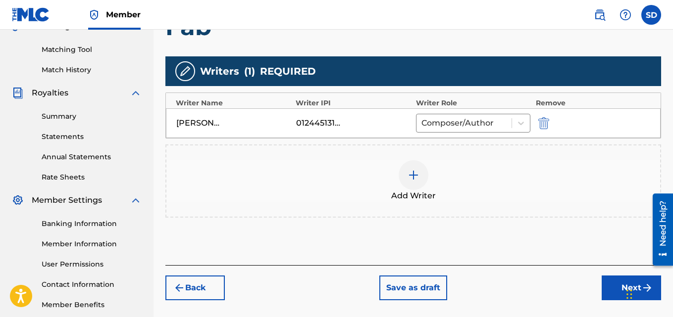
click at [608, 290] on button "Next" at bounding box center [631, 288] width 59 height 25
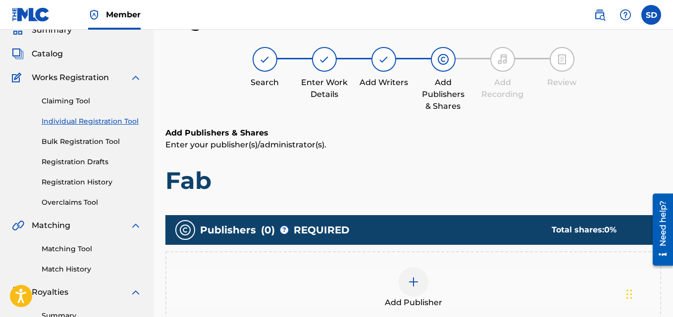
scroll to position [294, 0]
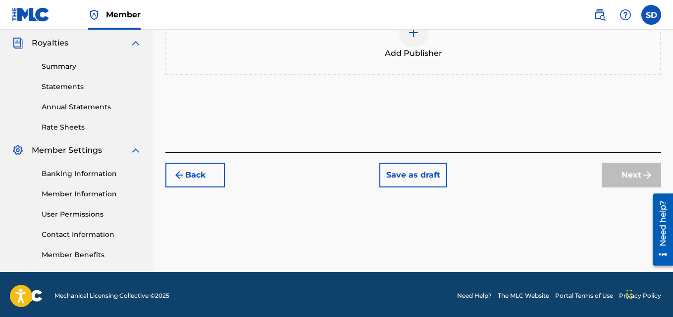
click at [413, 48] on span "Add Publisher" at bounding box center [413, 54] width 57 height 12
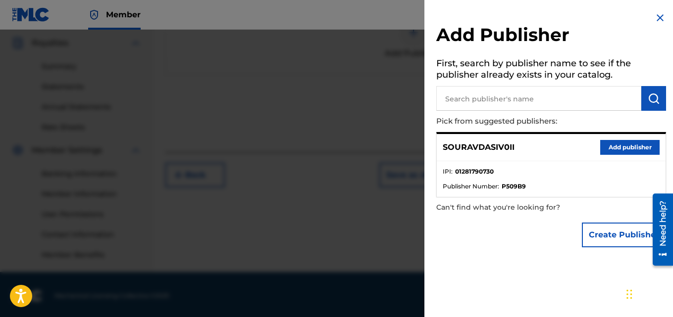
click at [611, 142] on button "Add publisher" at bounding box center [629, 147] width 59 height 15
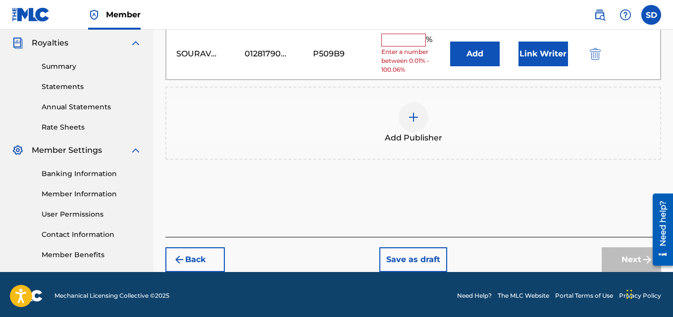
click at [418, 41] on input "text" at bounding box center [403, 40] width 45 height 13
type input "100"
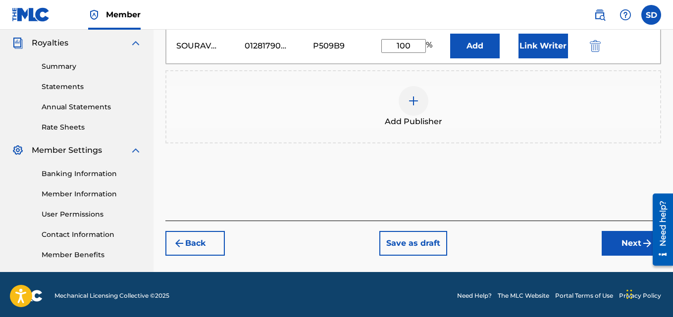
click at [526, 34] on button "Link Writer" at bounding box center [543, 46] width 50 height 25
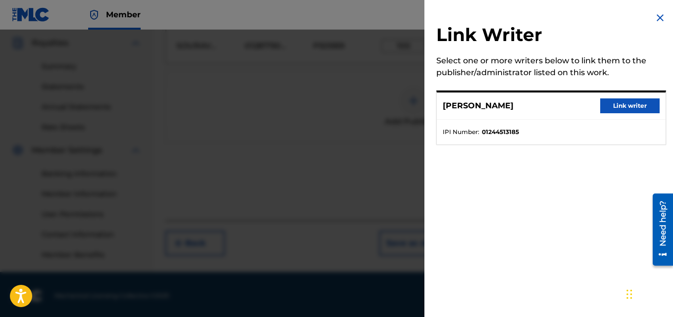
click at [635, 103] on button "Link writer" at bounding box center [629, 106] width 59 height 15
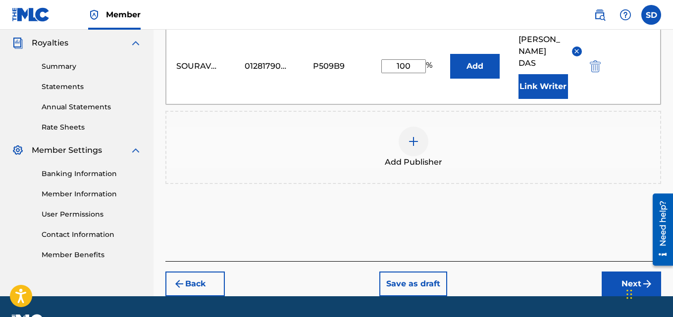
scroll to position [309, 0]
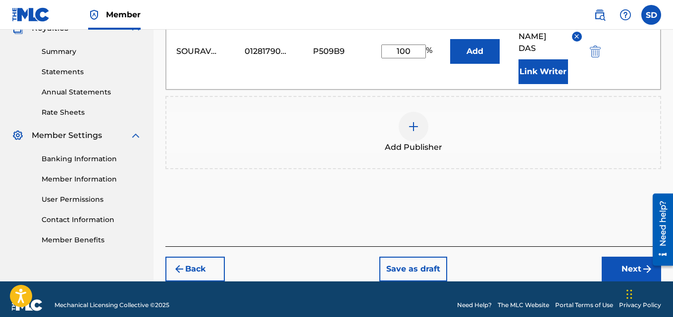
click at [624, 257] on button "Next" at bounding box center [631, 269] width 59 height 25
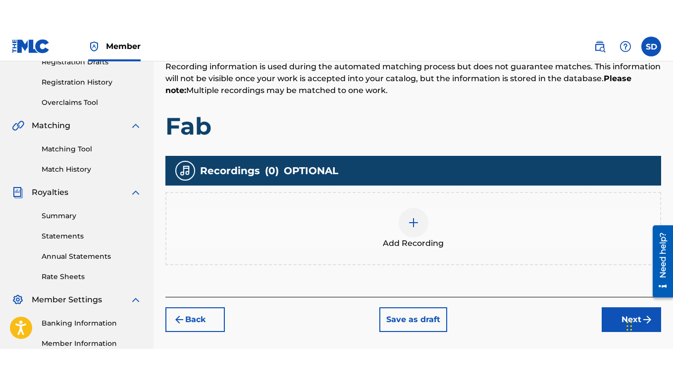
scroll to position [185, 0]
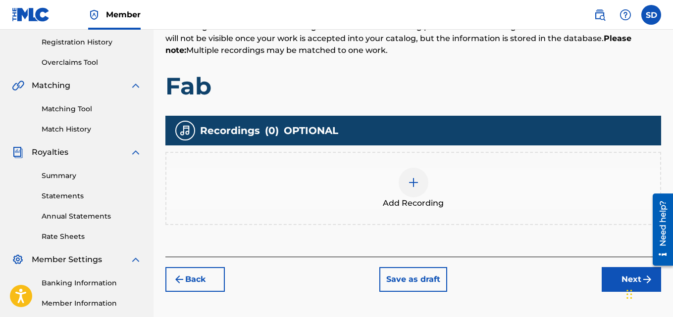
click at [419, 205] on span "Add Recording" at bounding box center [413, 204] width 61 height 12
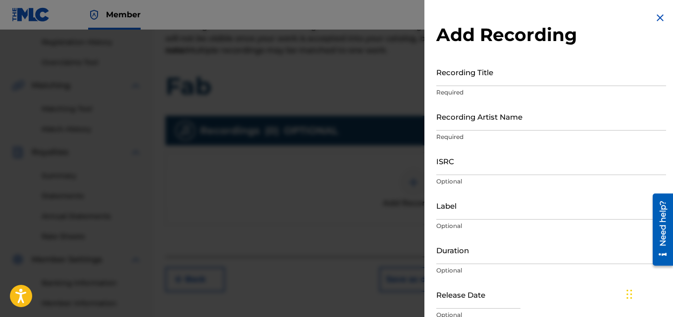
click at [465, 113] on input "Recording Artist Name" at bounding box center [551, 116] width 230 height 28
type input "[PERSON_NAME] (IX0II)"
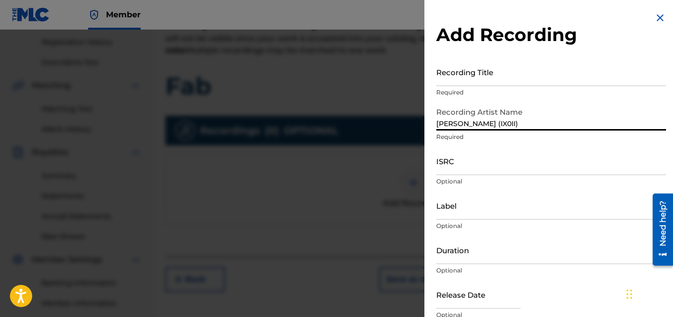
click at [469, 205] on input "Label" at bounding box center [551, 206] width 230 height 28
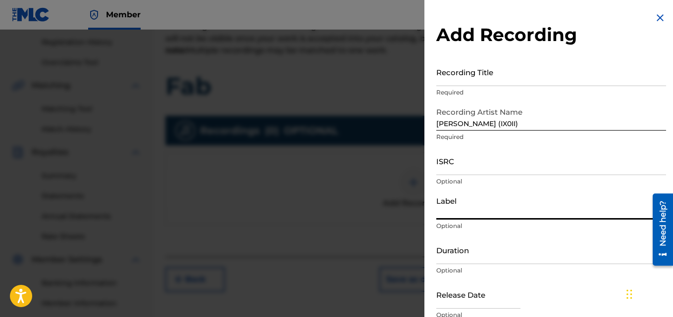
type input "IX0II"
click at [474, 161] on input "ISRC" at bounding box center [551, 161] width 230 height 28
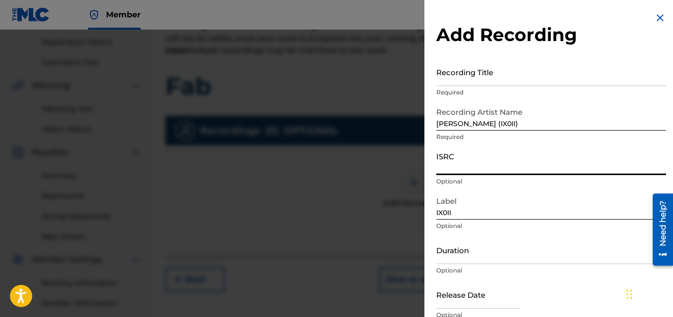
paste input "INI802564248"
type input "INI802564248"
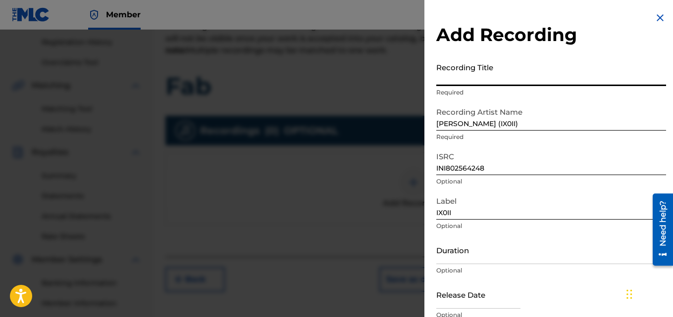
click at [488, 85] on input "Recording Title" at bounding box center [551, 72] width 230 height 28
paste input "Fab"
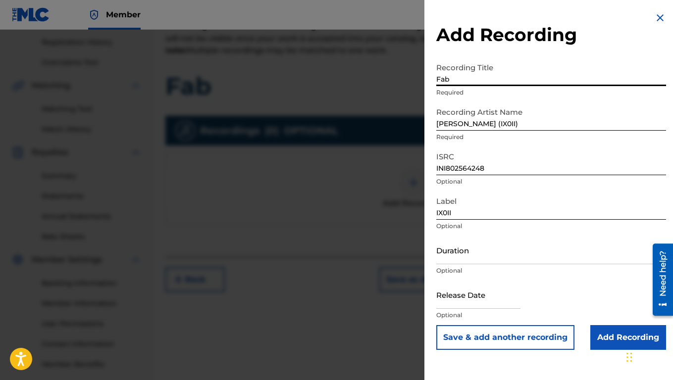
type input "Fab"
click at [598, 317] on input "Add Recording" at bounding box center [628, 337] width 76 height 25
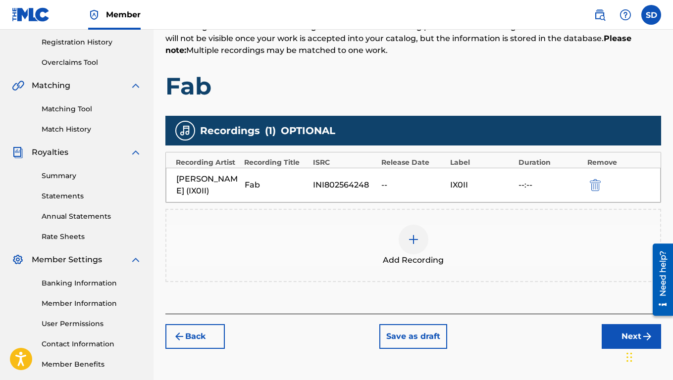
click at [598, 317] on div "Back Save as draft Next" at bounding box center [413, 331] width 496 height 35
click at [609, 317] on button "Next" at bounding box center [631, 336] width 59 height 25
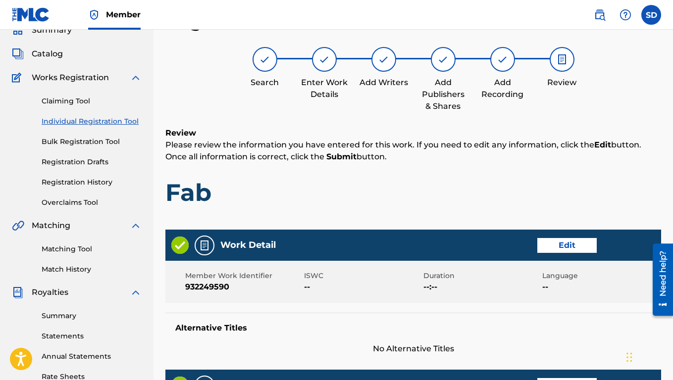
scroll to position [469, 0]
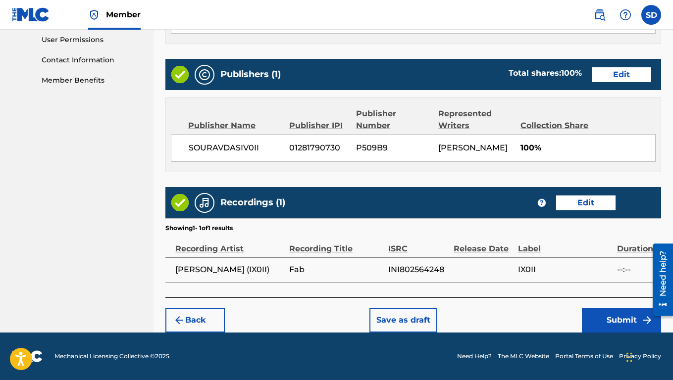
click at [624, 316] on button "Submit" at bounding box center [621, 320] width 79 height 25
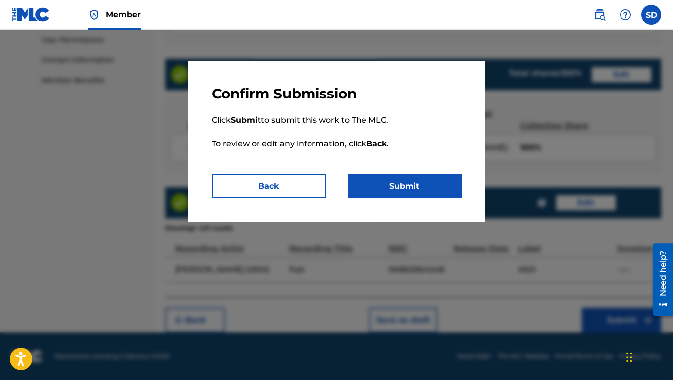
click at [432, 183] on button "Submit" at bounding box center [405, 186] width 114 height 25
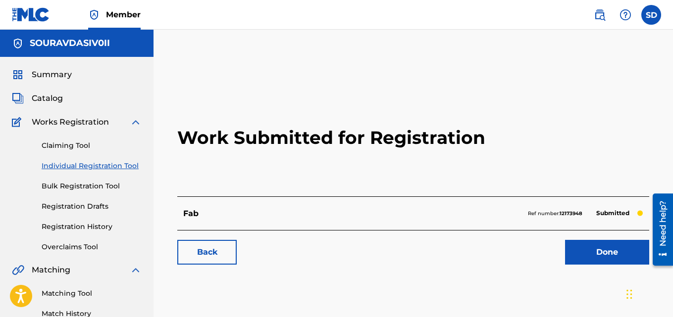
click at [583, 257] on link "Done" at bounding box center [607, 252] width 84 height 25
